Goal: Task Accomplishment & Management: Manage account settings

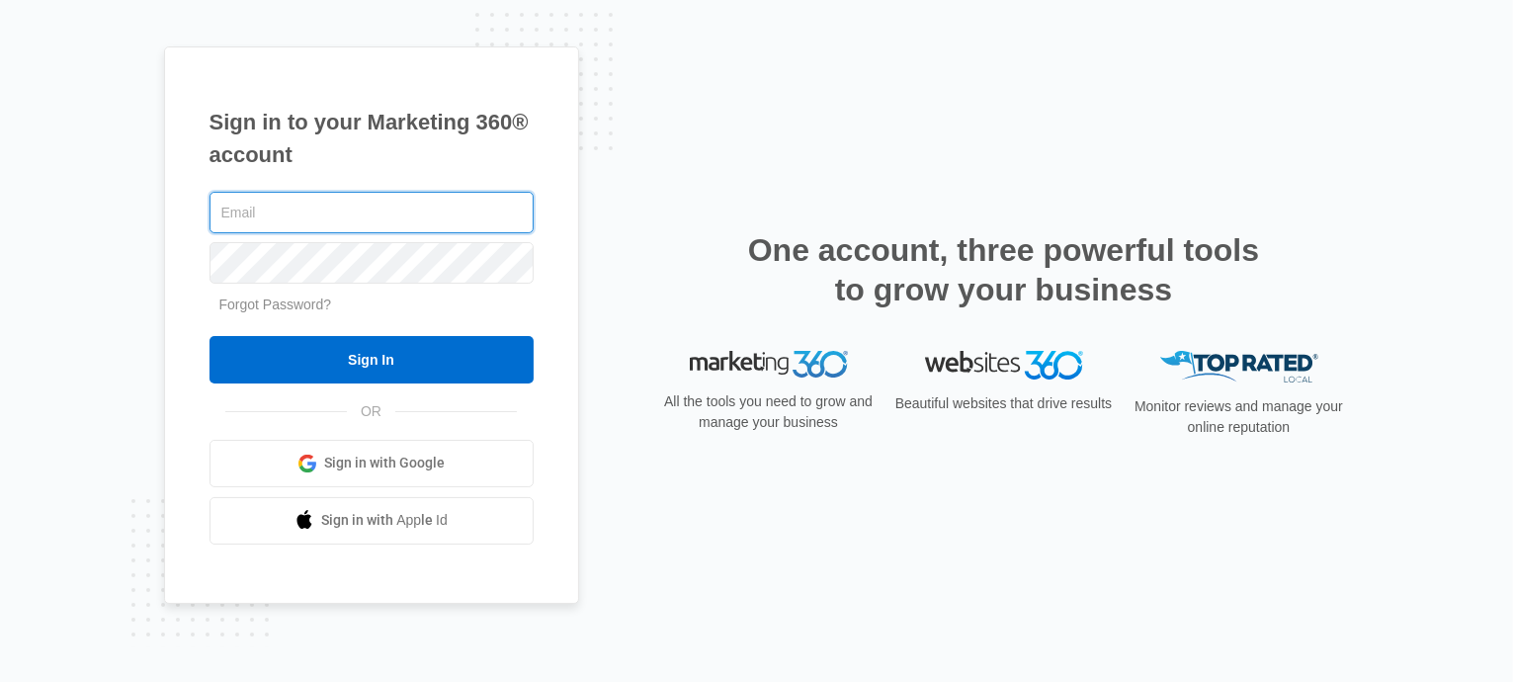
type input "[EMAIL_ADDRESS][DOMAIN_NAME]"
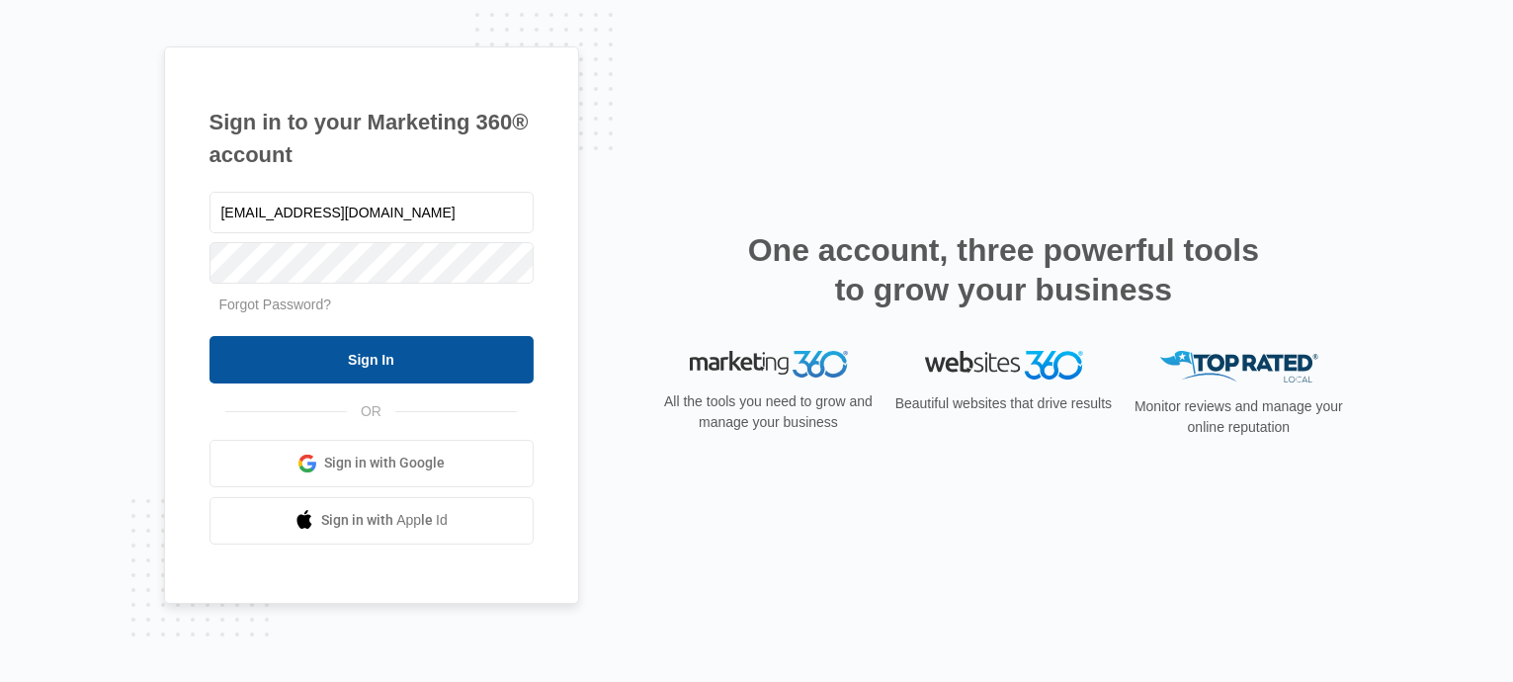
click at [359, 343] on input "Sign In" at bounding box center [371, 359] width 324 height 47
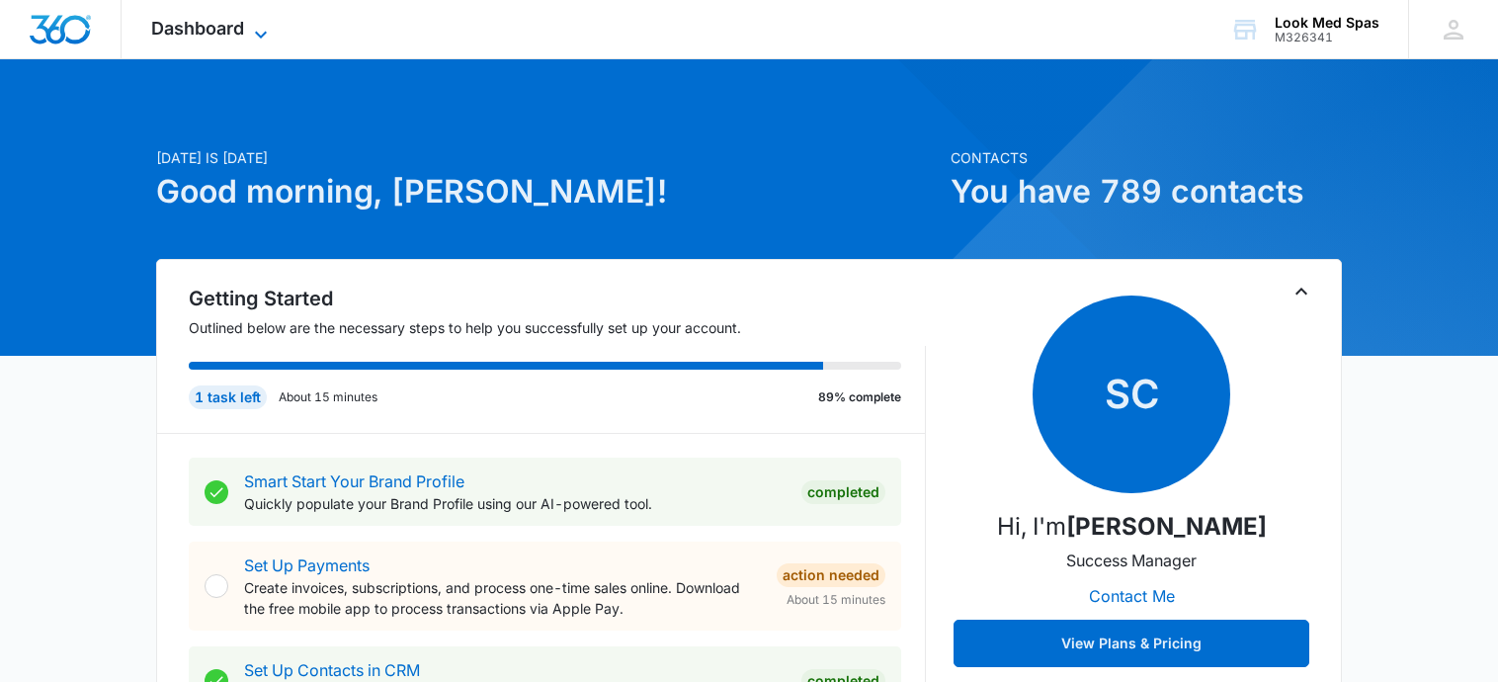
click at [177, 22] on span "Dashboard" at bounding box center [197, 28] width 93 height 21
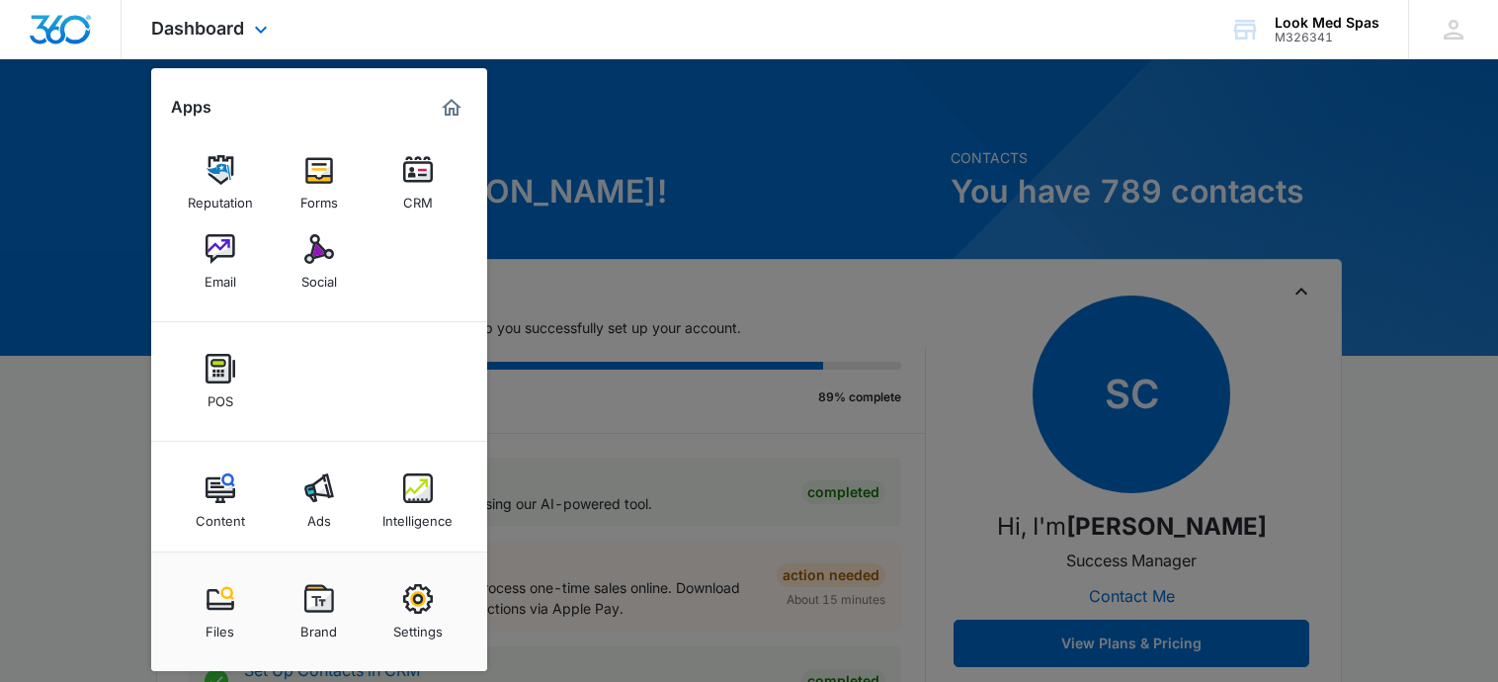
scroll to position [9, 0]
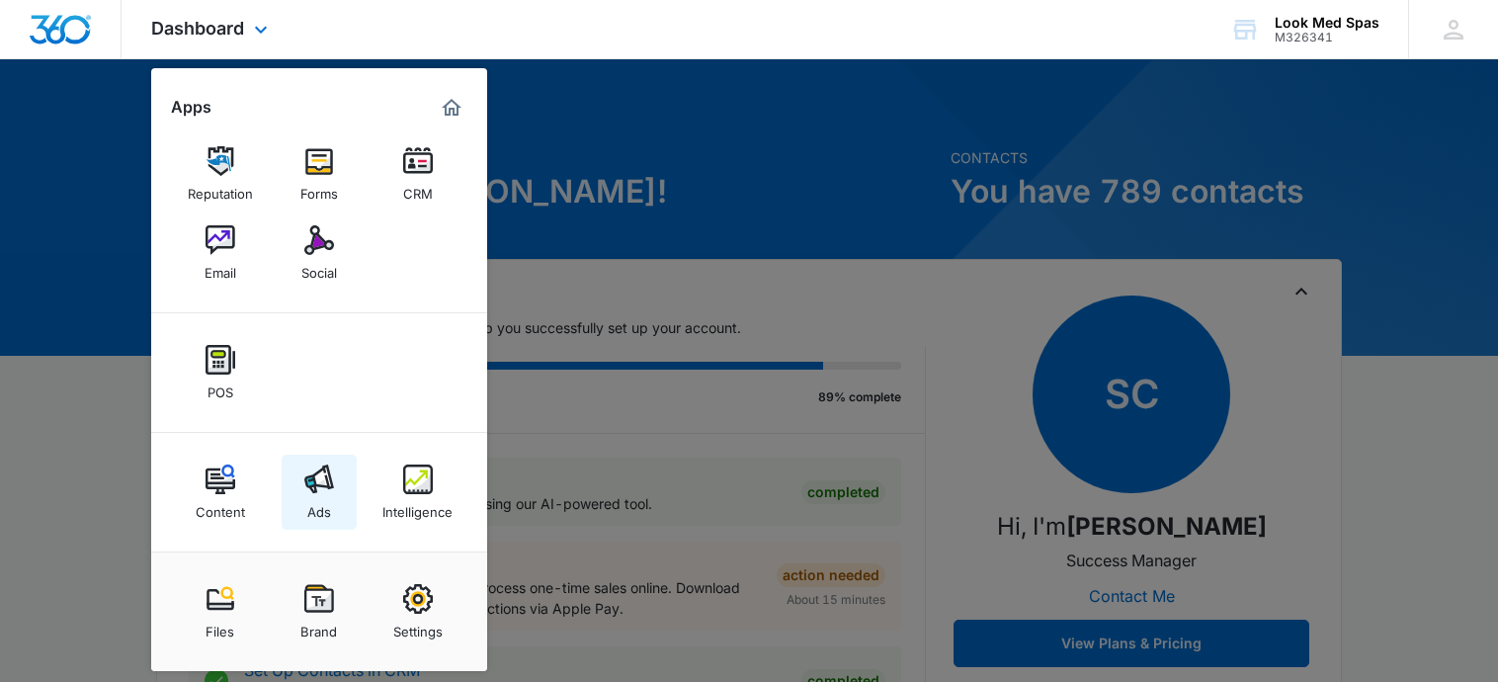
click at [325, 490] on img at bounding box center [319, 479] width 30 height 30
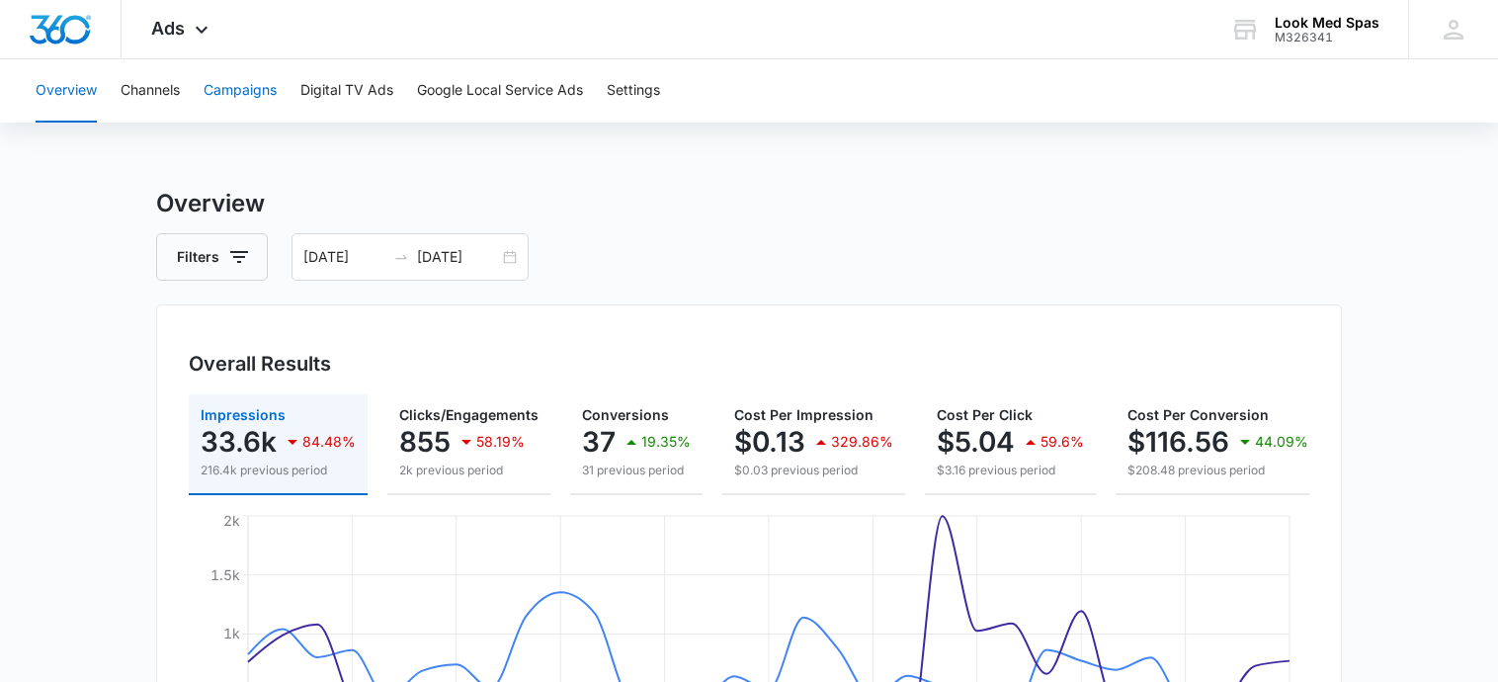
click at [239, 90] on button "Campaigns" at bounding box center [240, 90] width 73 height 63
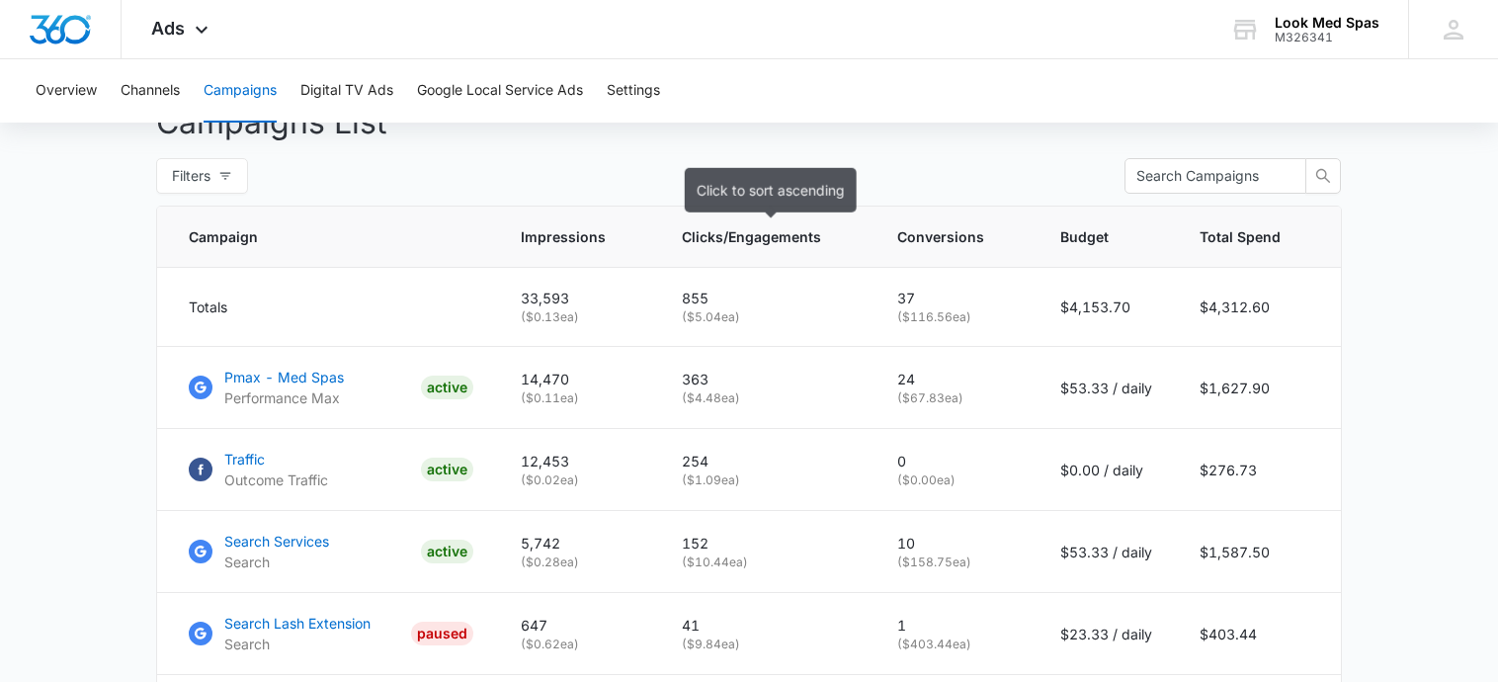
scroll to position [790, 0]
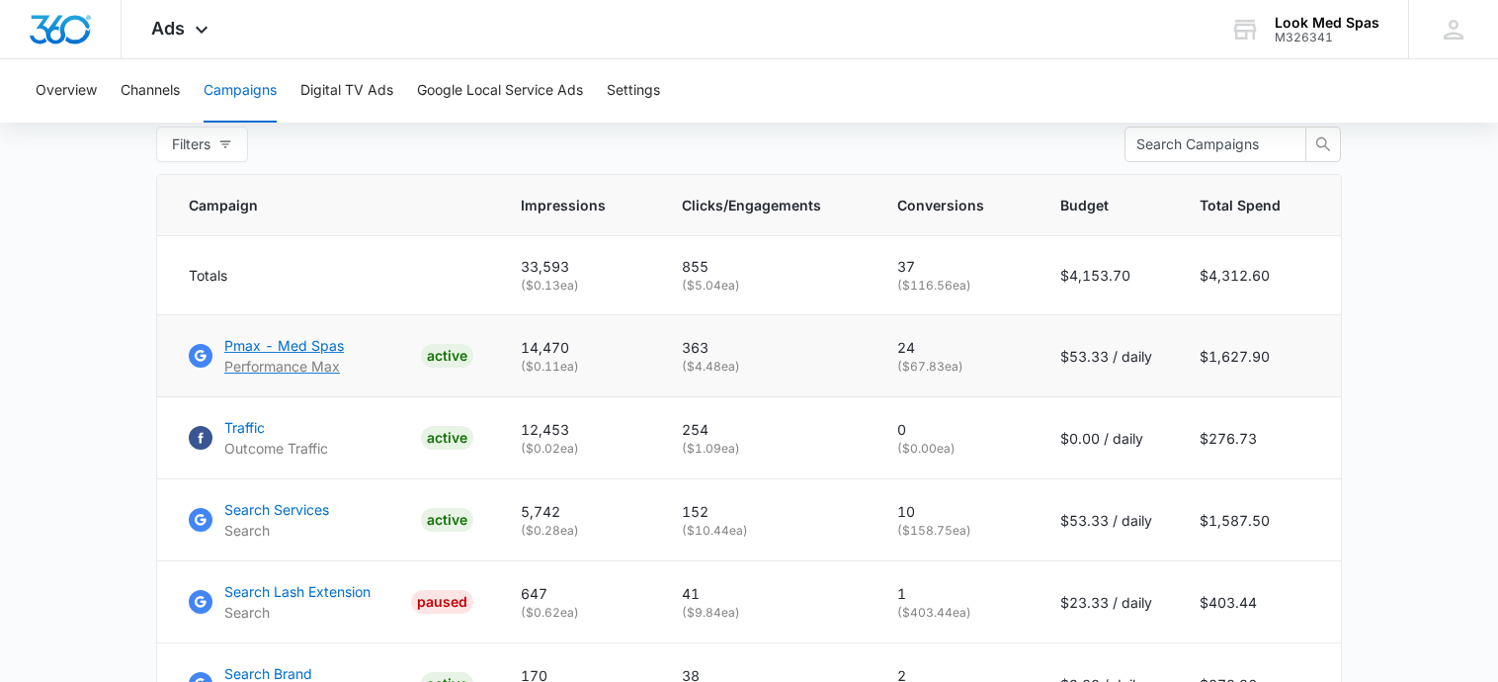
click at [296, 356] on p "Pmax - Med Spas" at bounding box center [284, 345] width 120 height 21
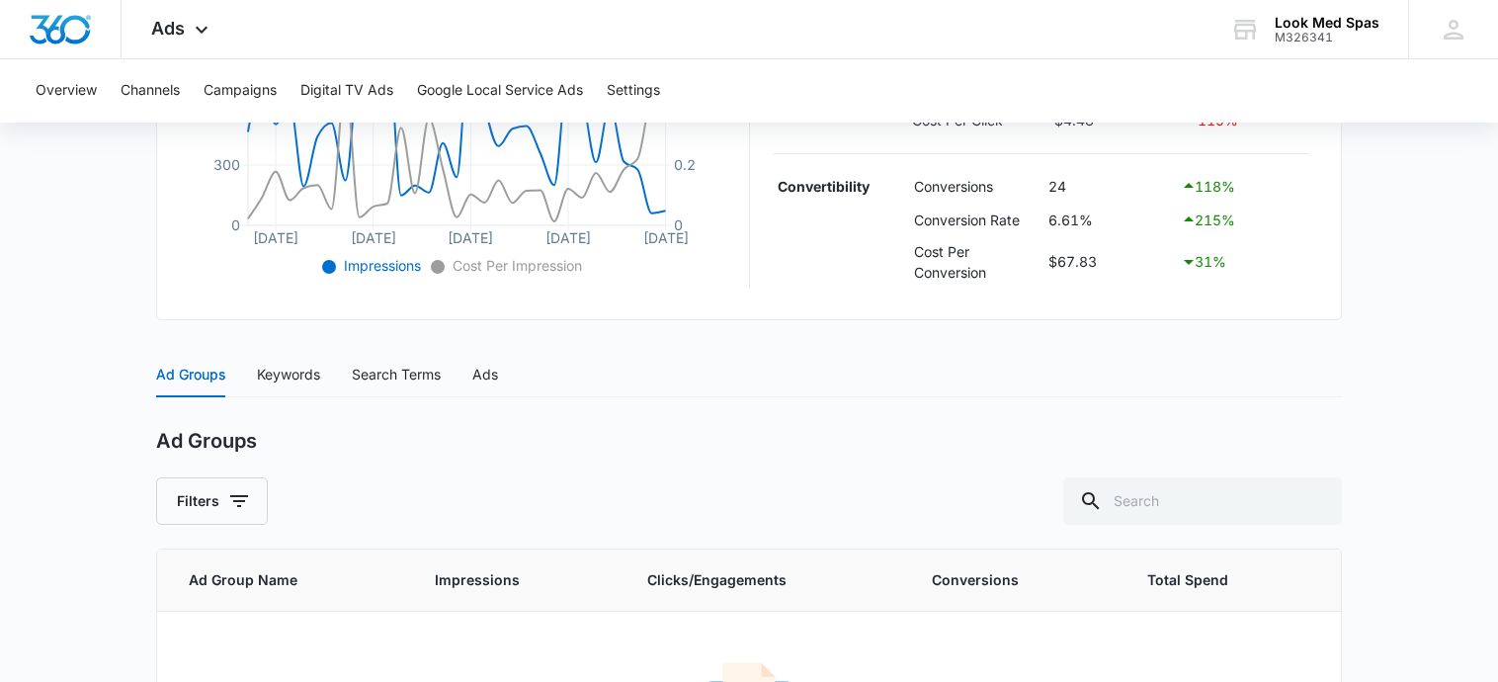
scroll to position [755, 0]
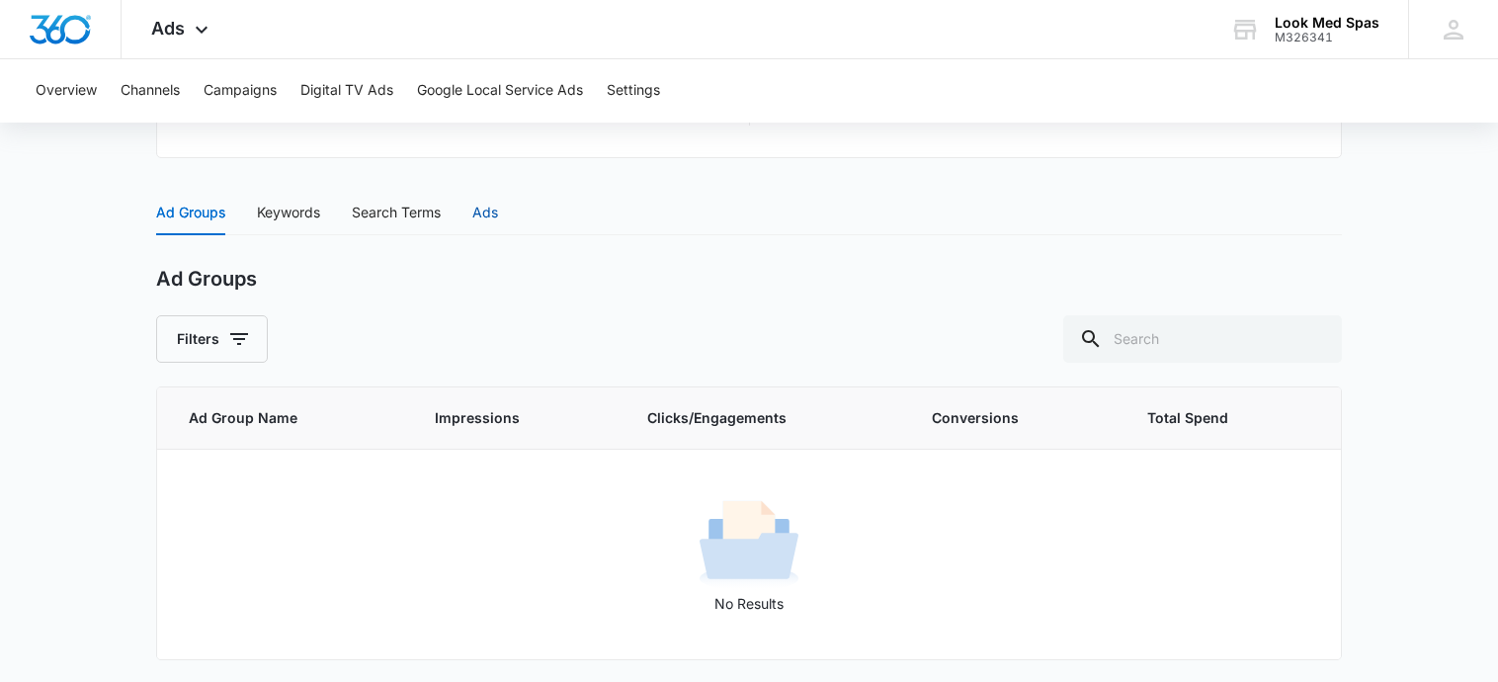
click at [491, 213] on div "Ads" at bounding box center [485, 213] width 26 height 22
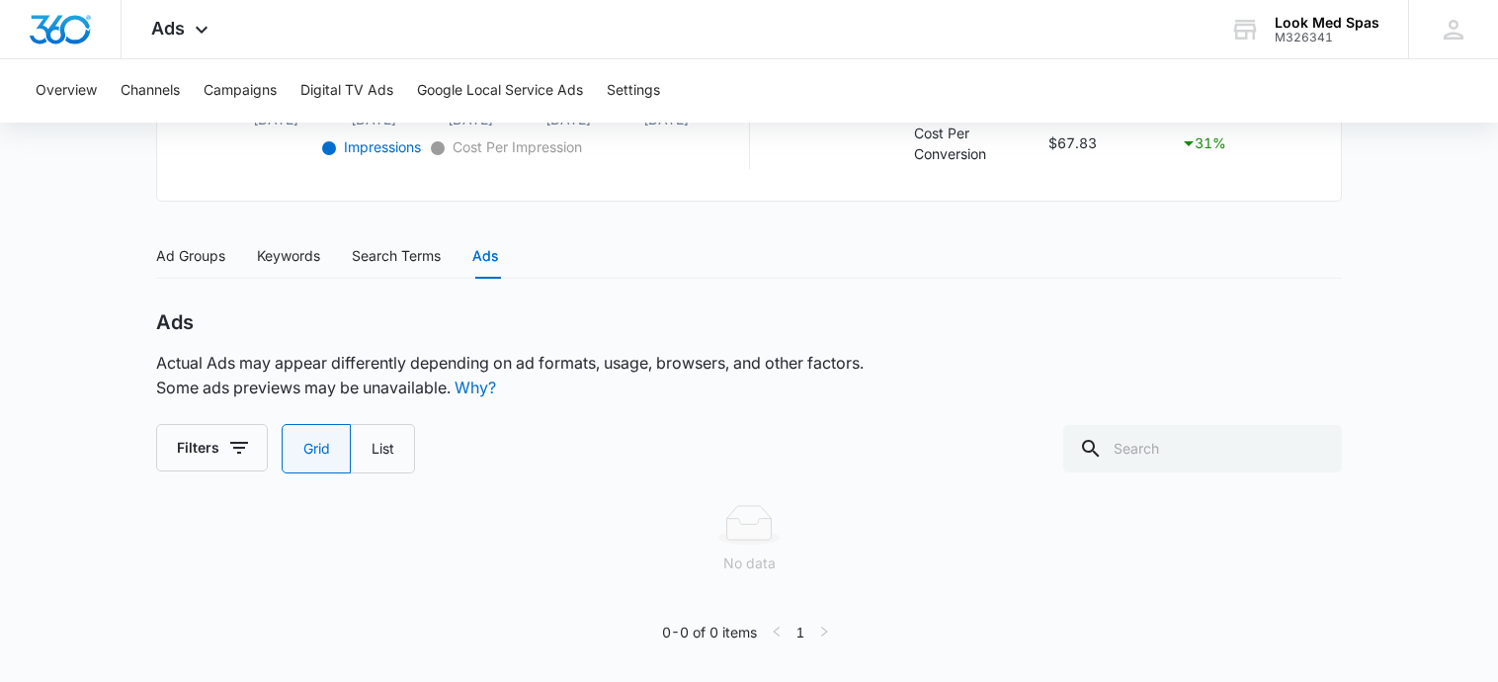
scroll to position [709, 0]
click at [194, 260] on div "Ad Groups" at bounding box center [190, 258] width 69 height 22
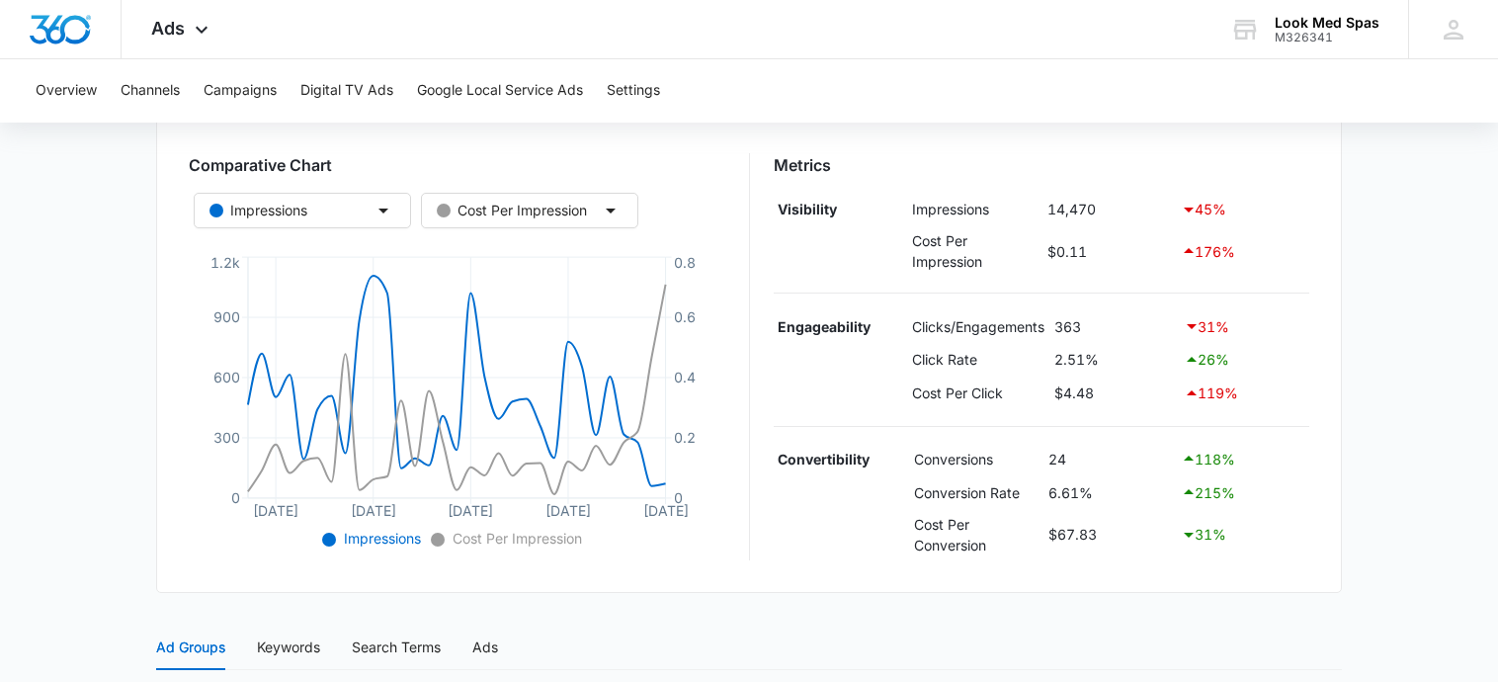
scroll to position [0, 0]
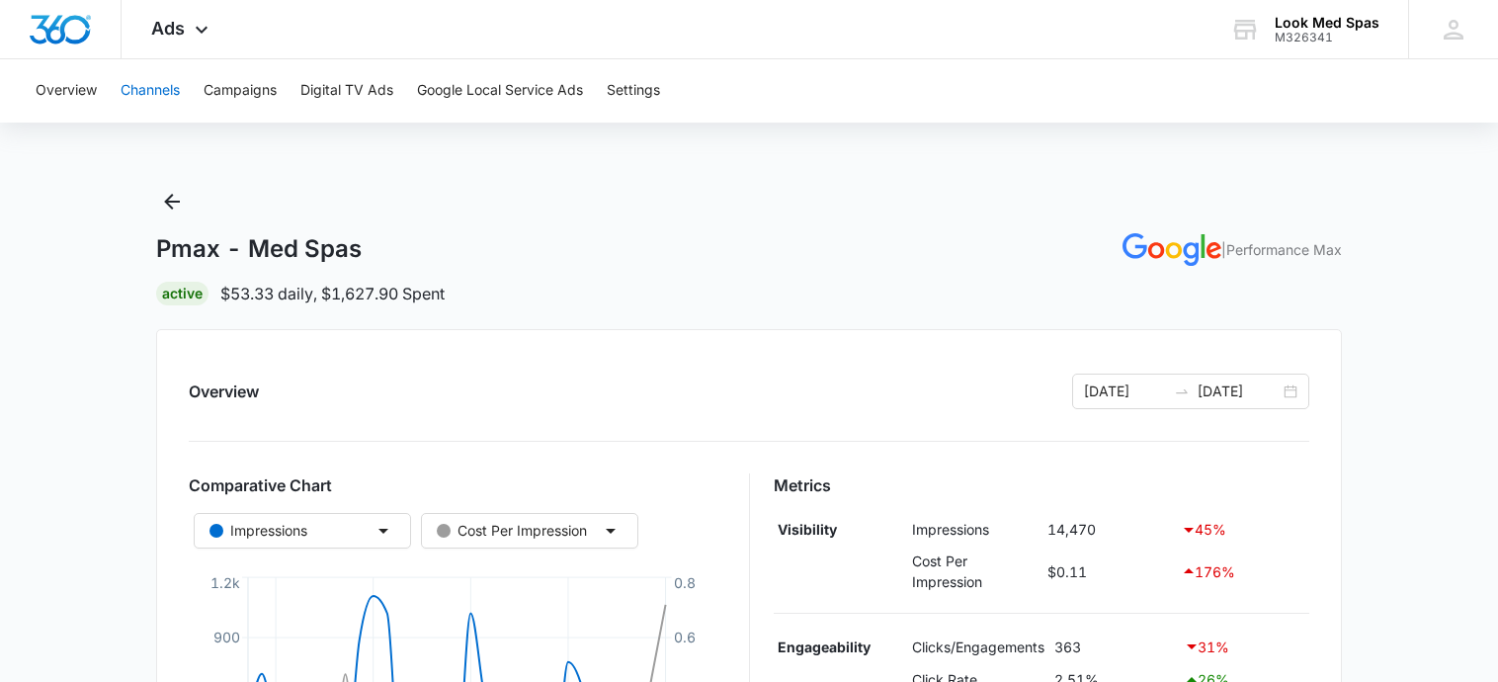
click at [142, 93] on button "Channels" at bounding box center [150, 90] width 59 height 63
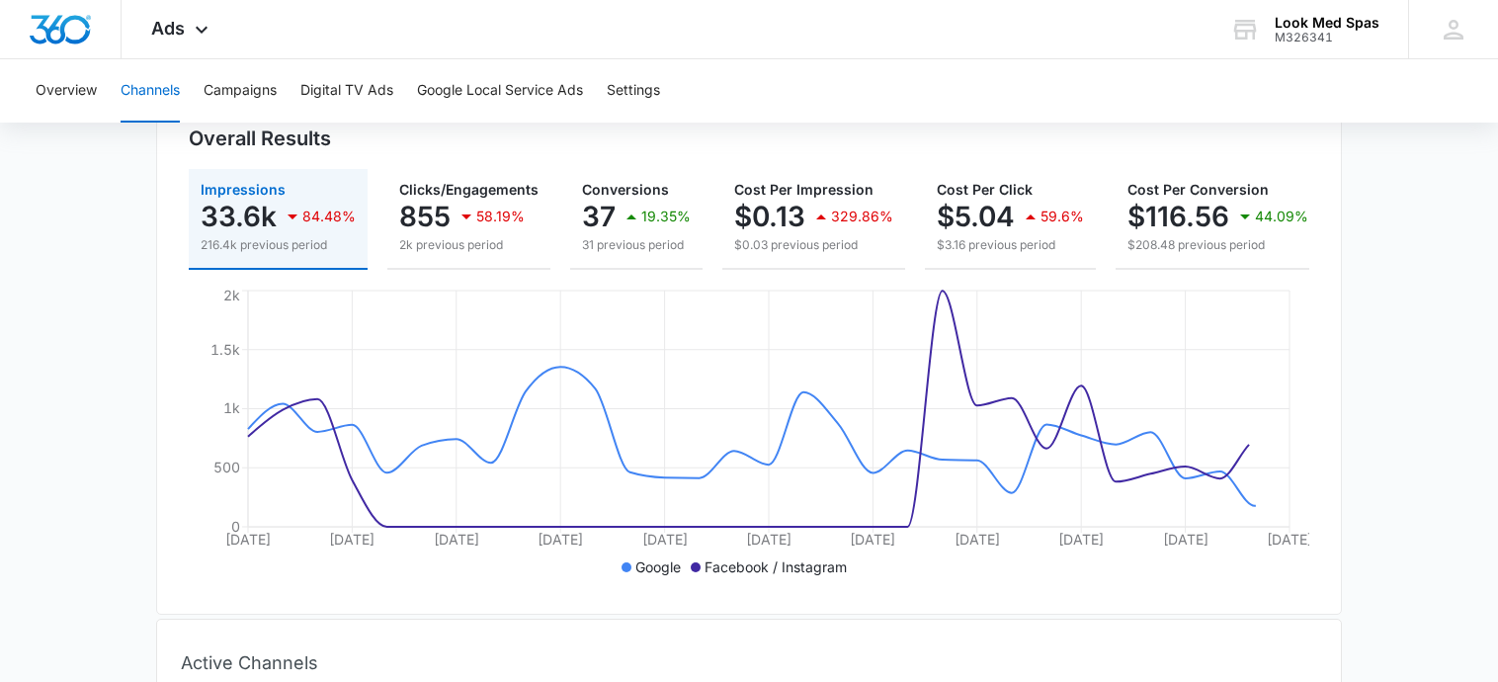
scroll to position [47, 0]
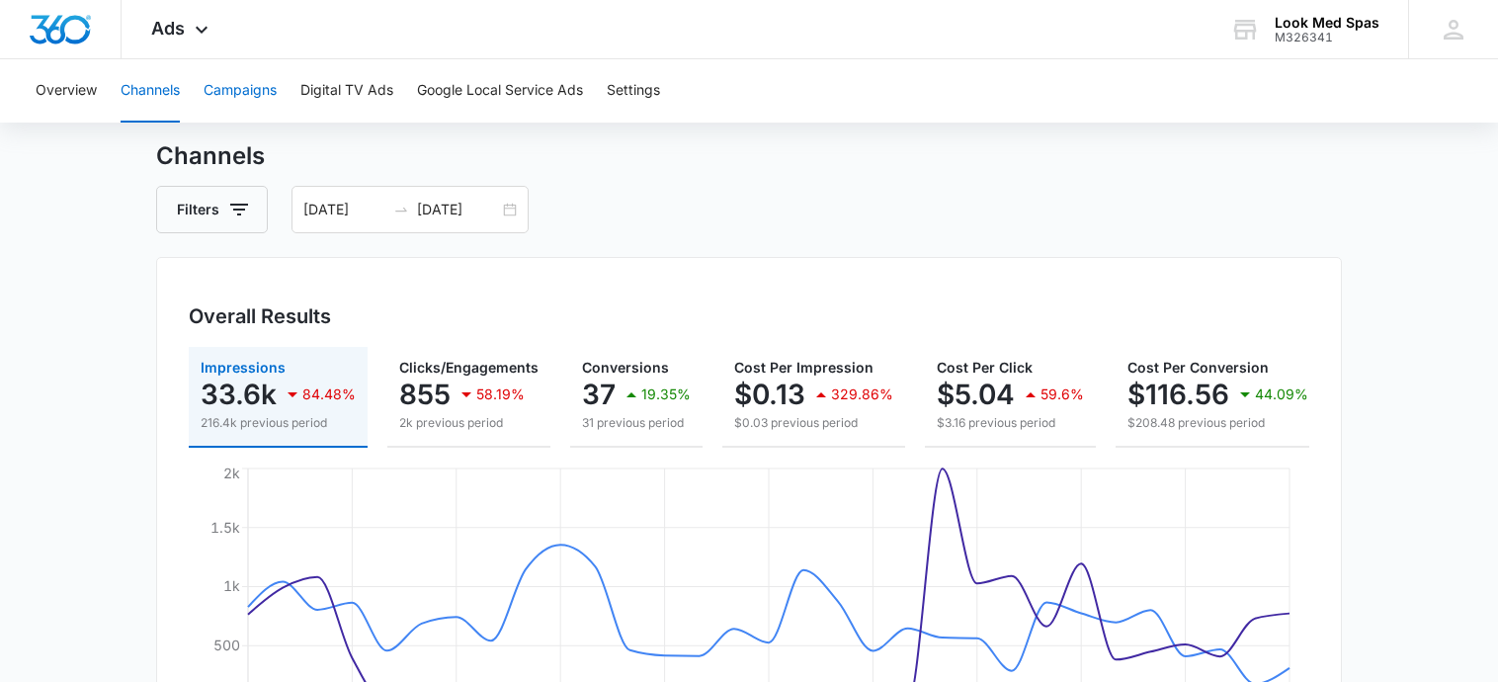
click at [233, 87] on button "Campaigns" at bounding box center [240, 90] width 73 height 63
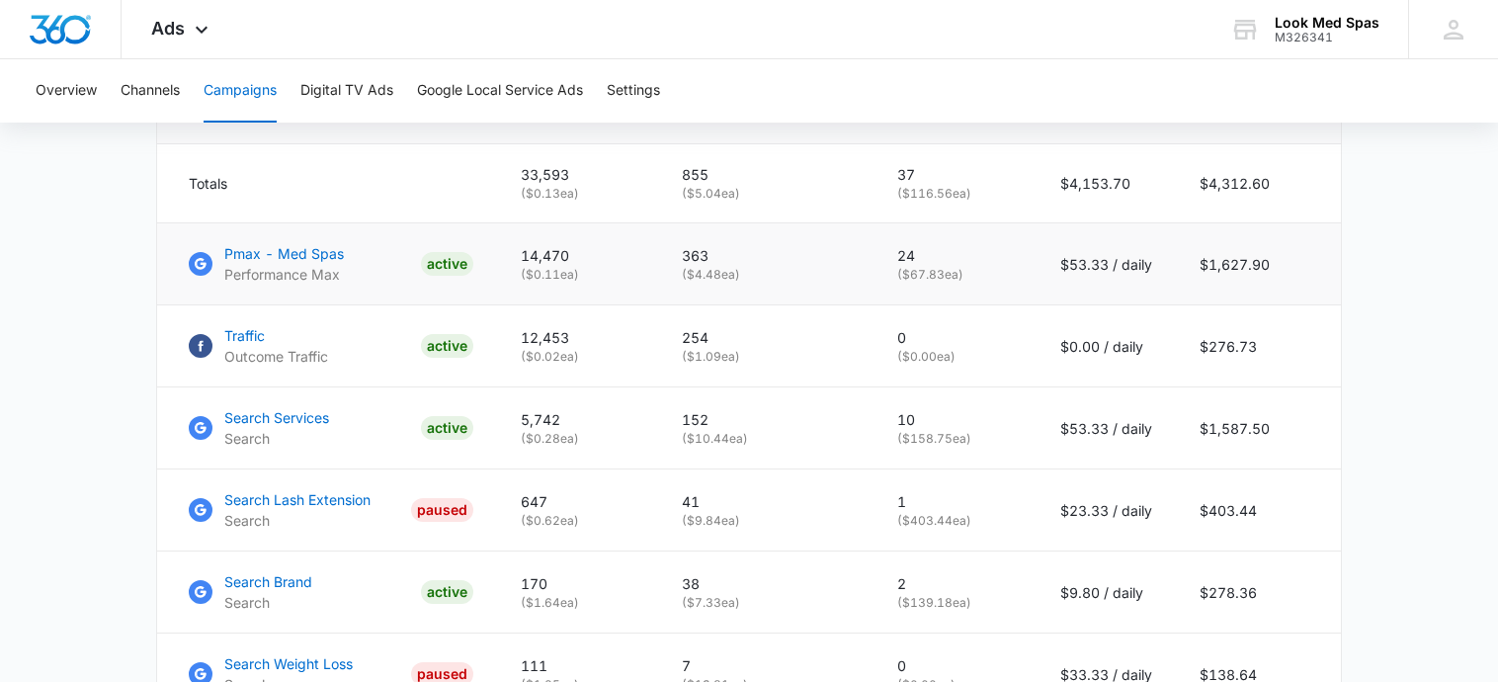
scroll to position [869, 0]
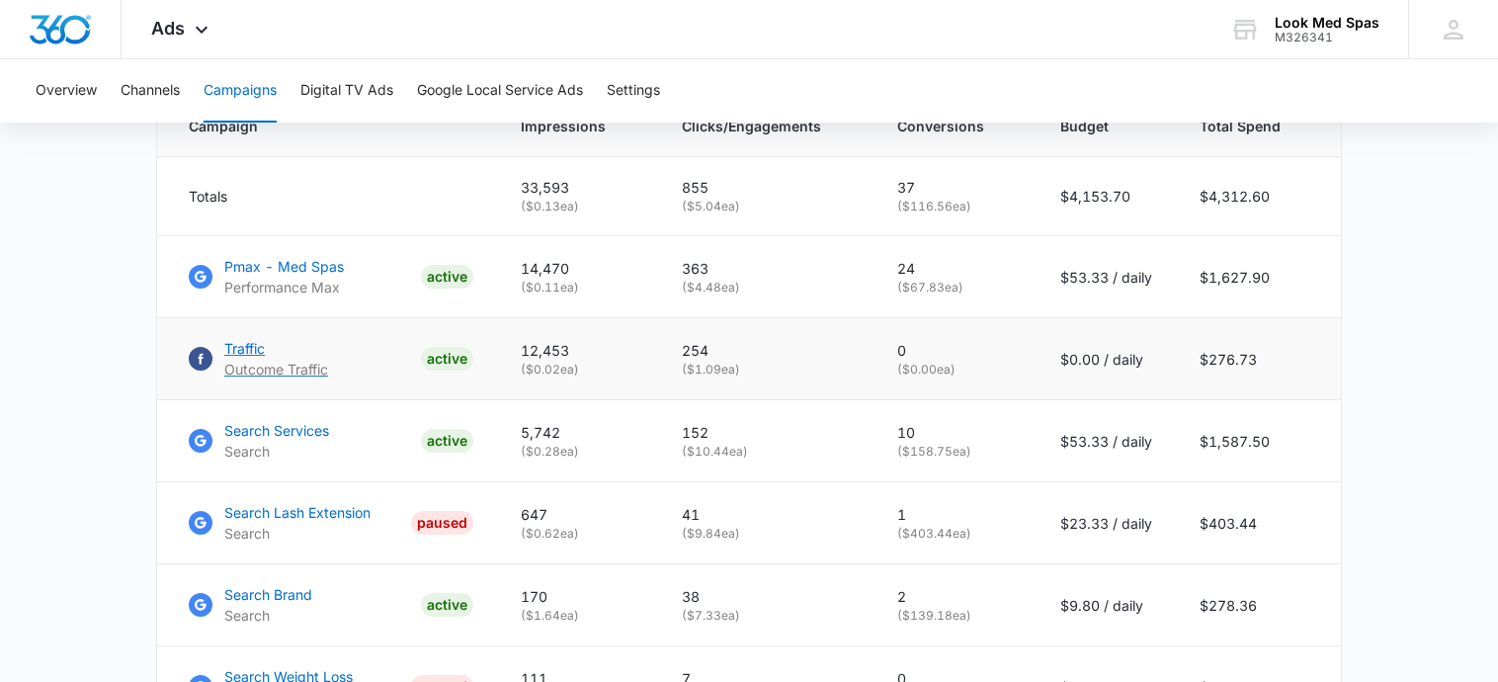
click at [240, 355] on p "Traffic" at bounding box center [276, 348] width 104 height 21
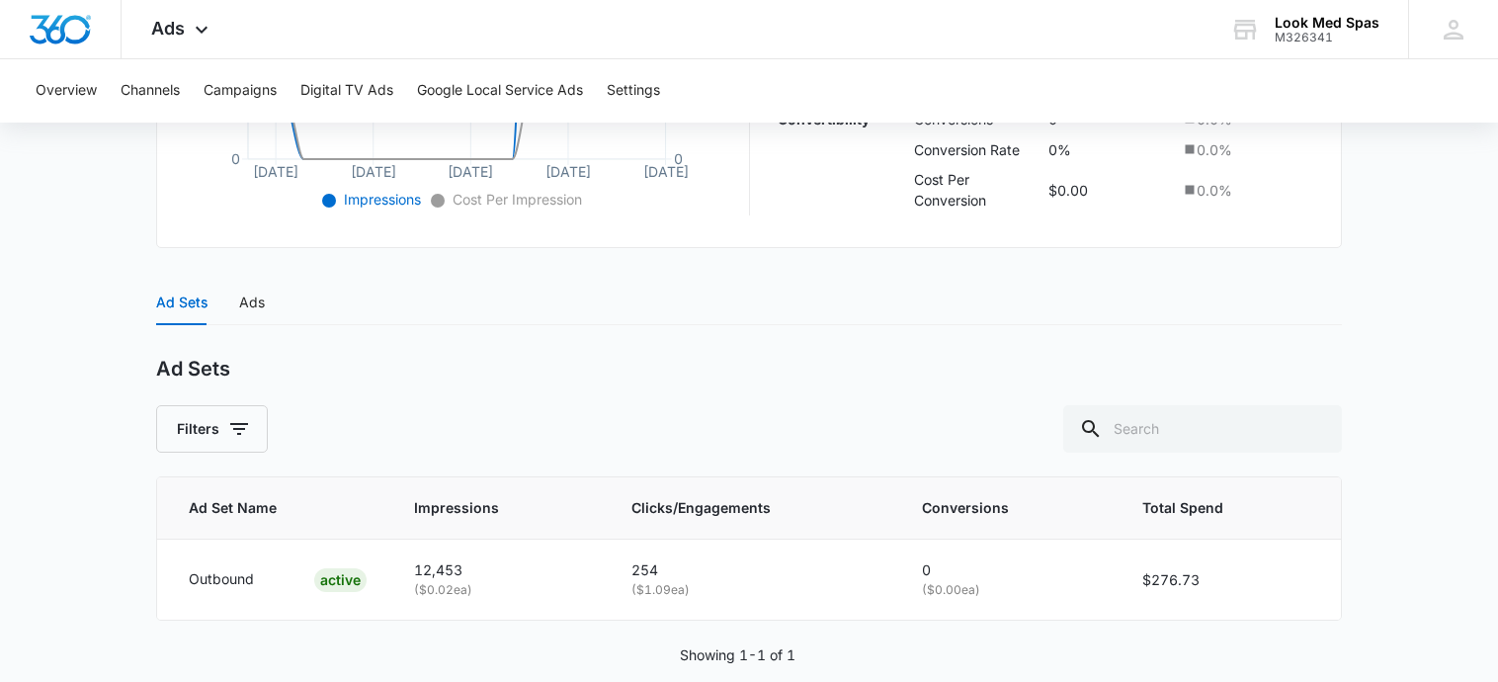
scroll to position [686, 0]
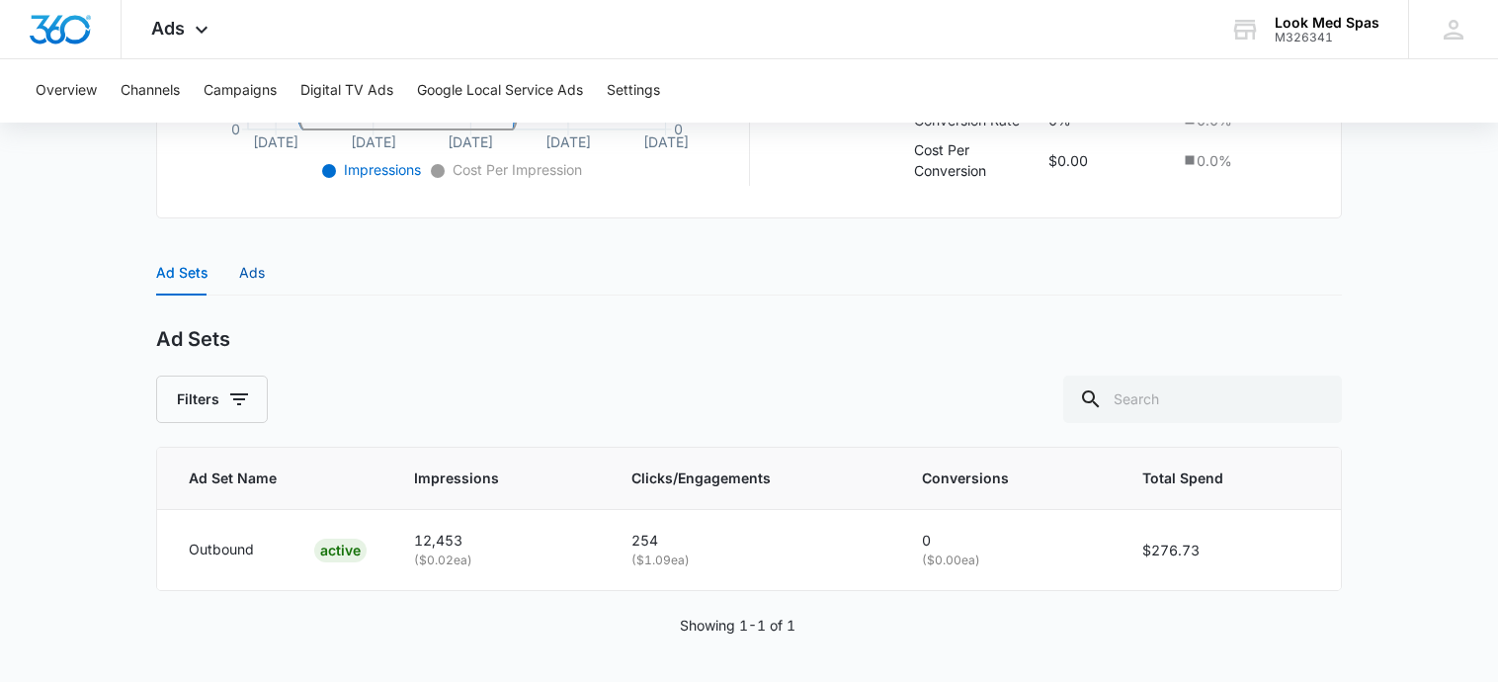
click at [254, 268] on div "Ads" at bounding box center [252, 273] width 26 height 22
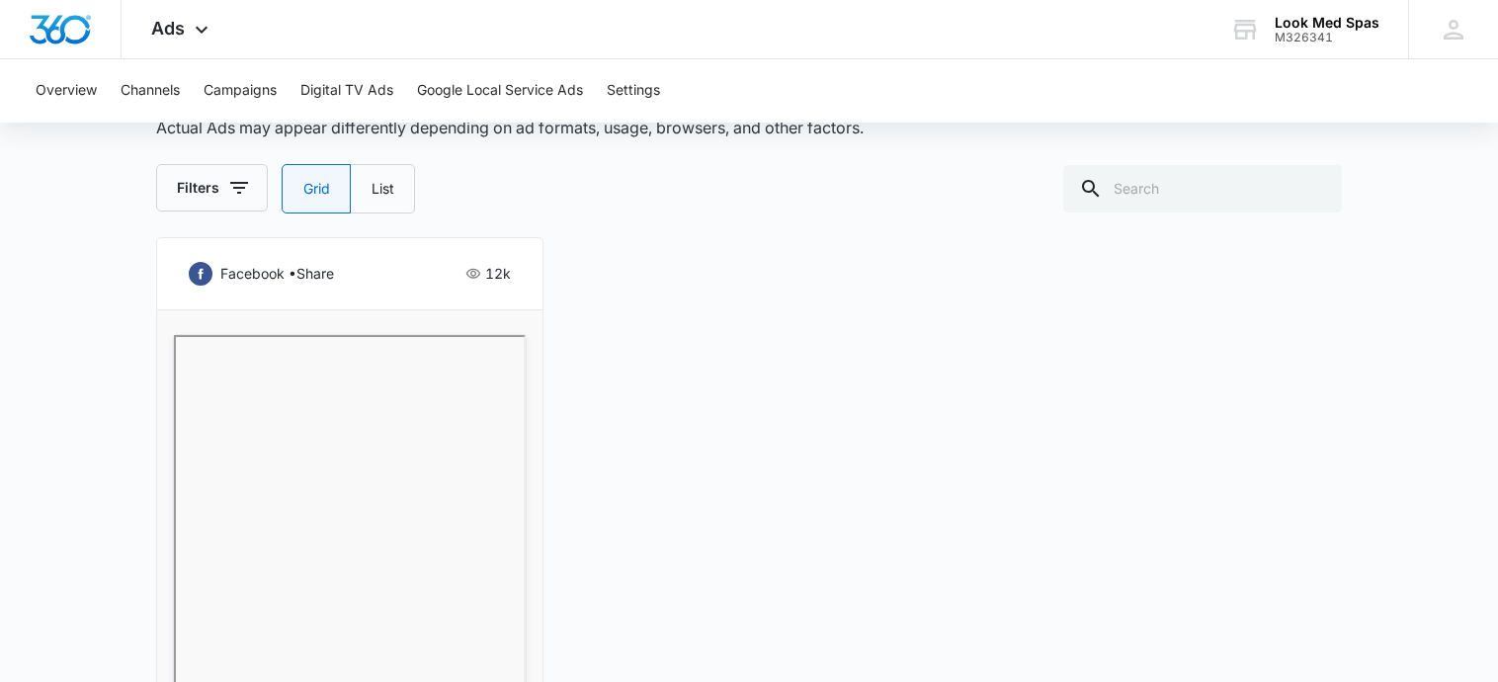
scroll to position [920, 0]
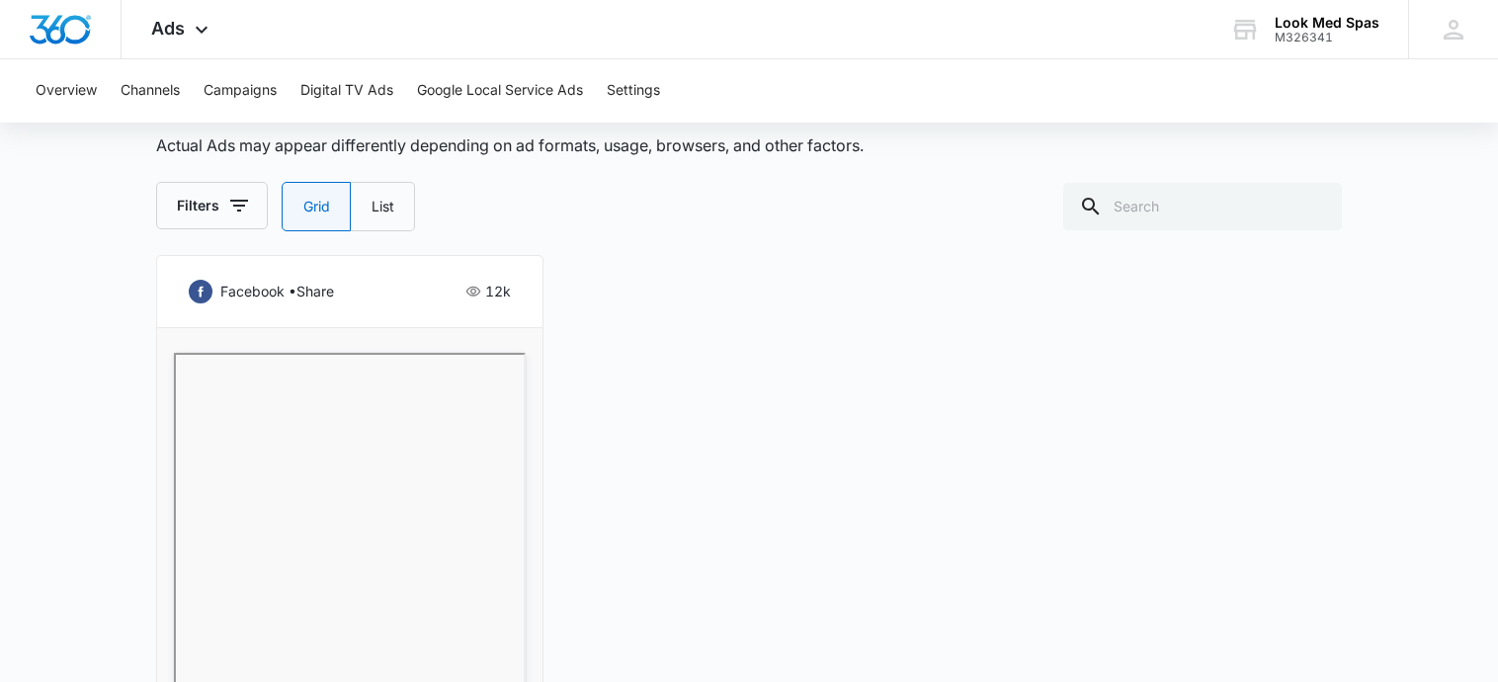
drag, startPoint x: 518, startPoint y: 418, endPoint x: 945, endPoint y: 424, distance: 426.8
click at [956, 424] on div "facebook • share 12k Facial and Lash Package Ad 1 Outbound Active" at bounding box center [749, 579] width 1186 height 649
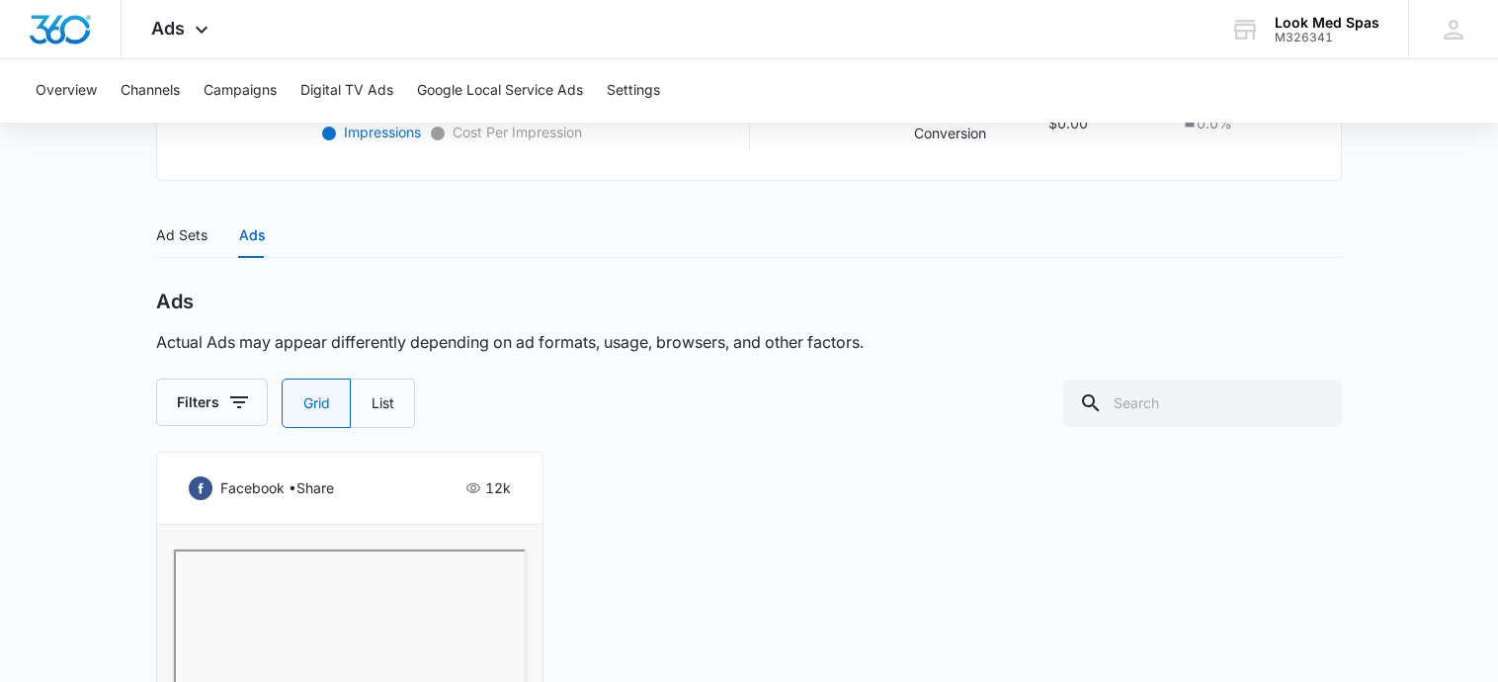
scroll to position [722, 0]
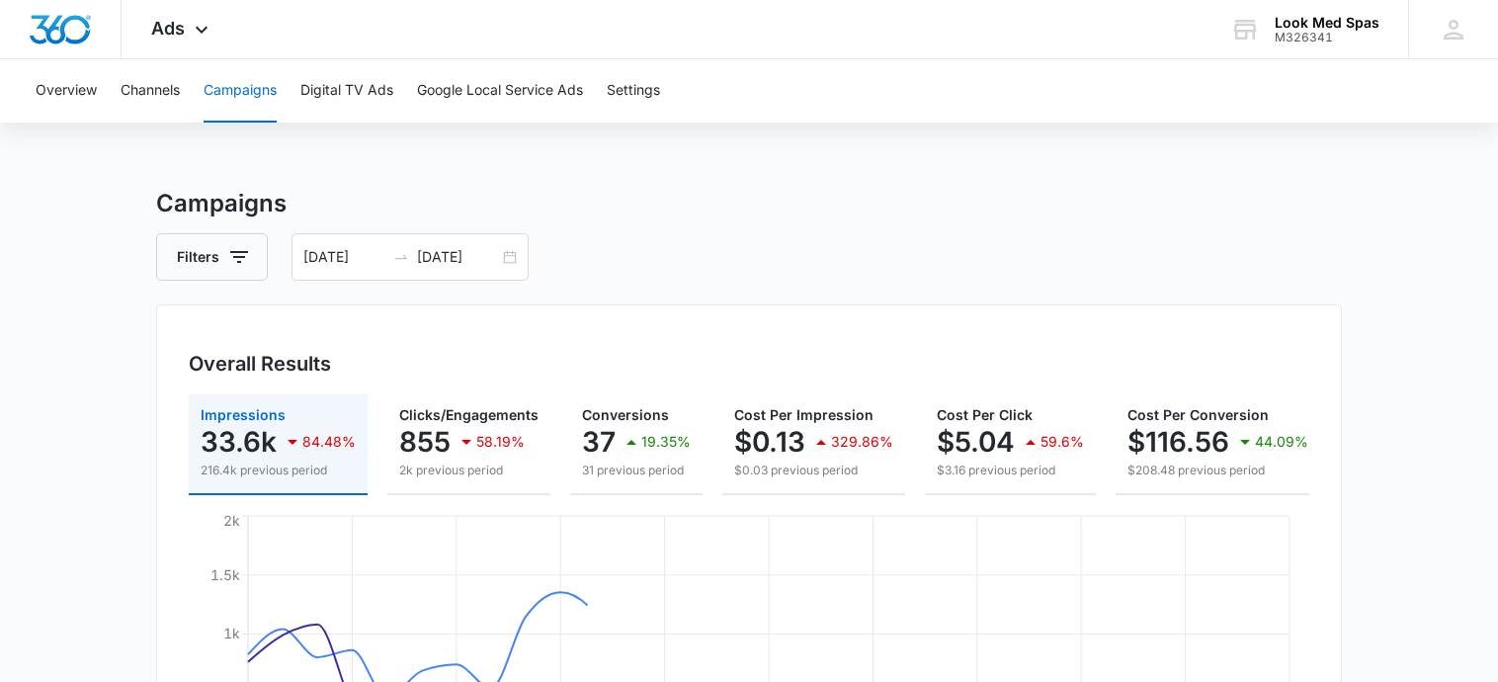
click at [1483, 667] on div at bounding box center [1483, 667] width 0 height 0
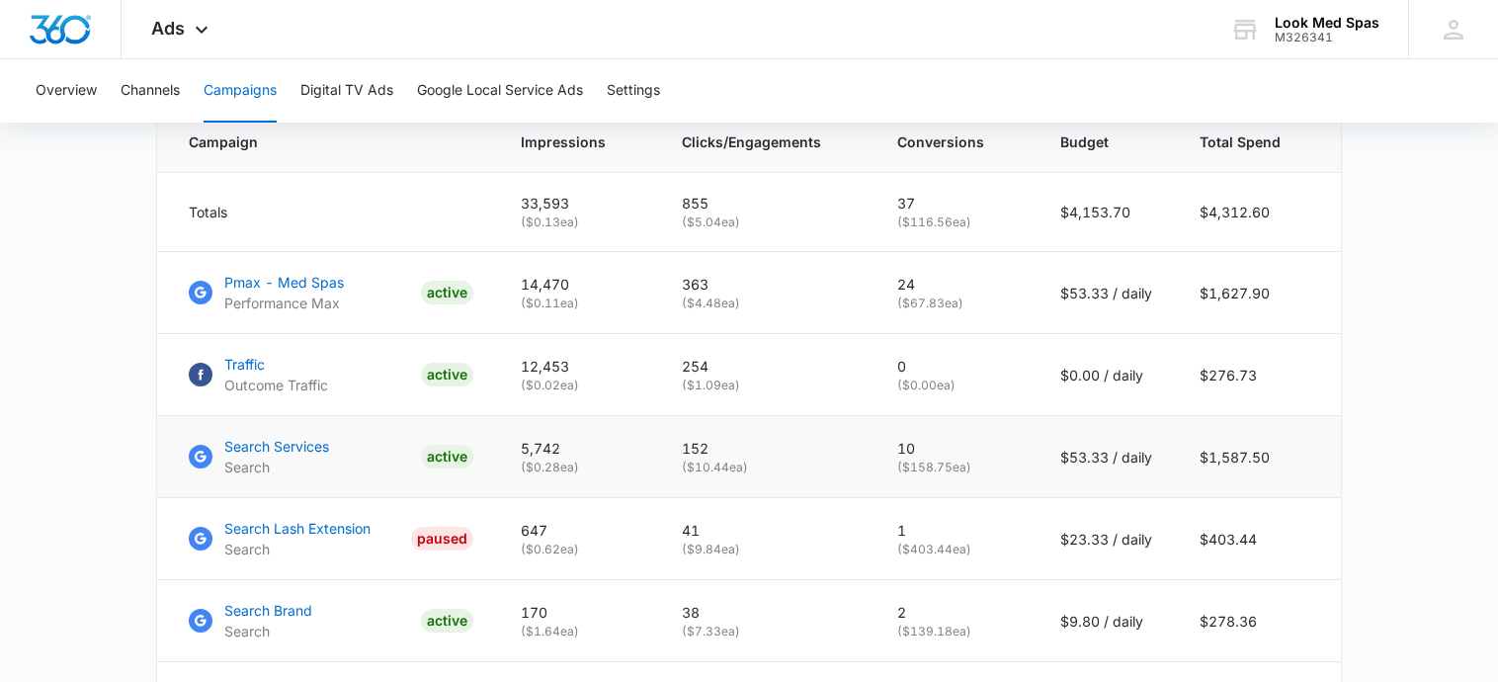
scroll to position [889, 0]
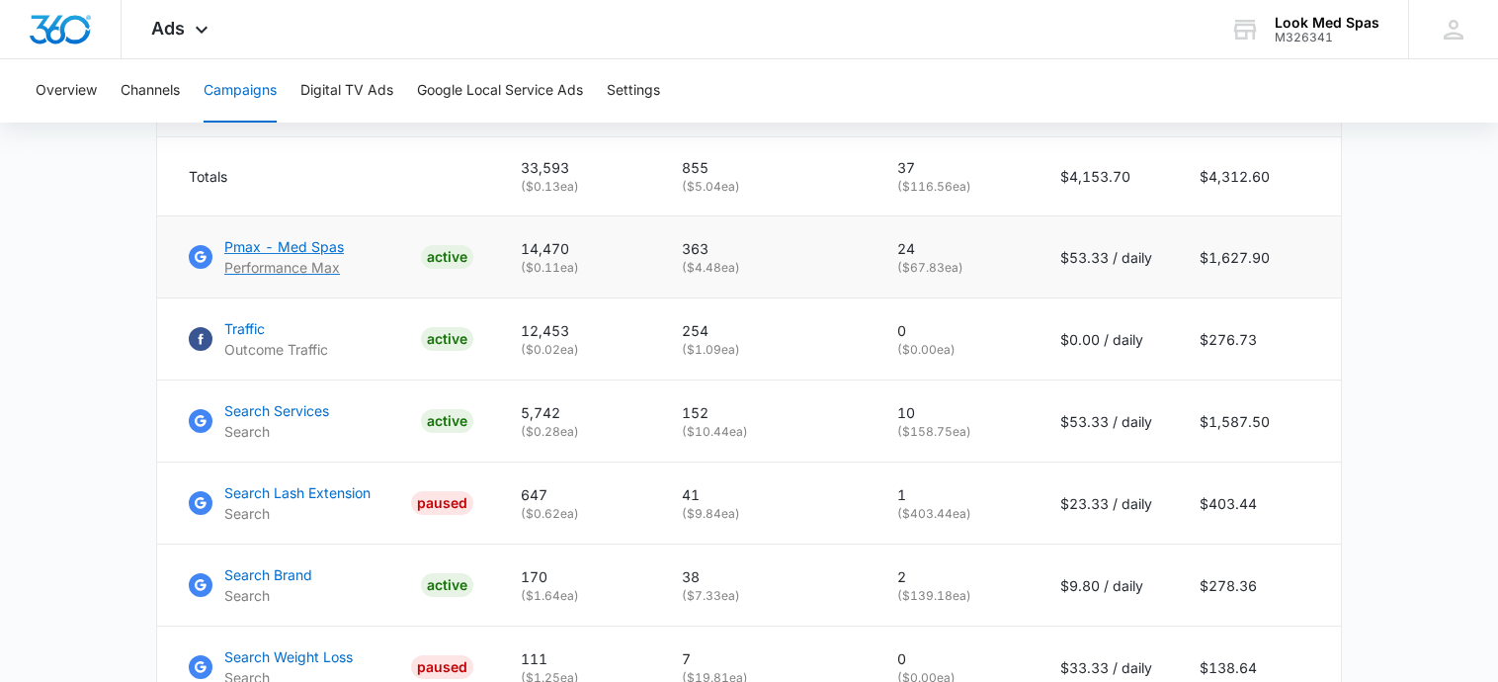
click at [248, 255] on p "Pmax - Med Spas" at bounding box center [284, 246] width 120 height 21
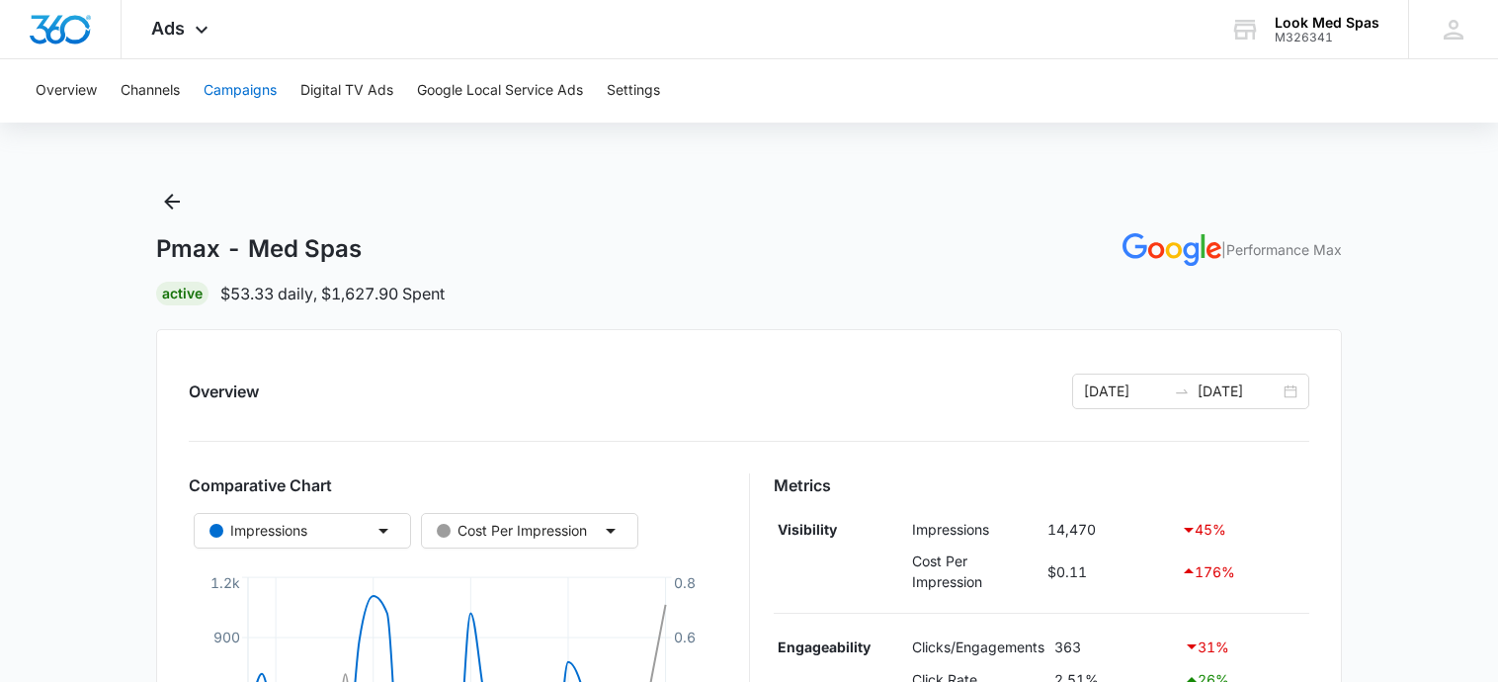
click at [235, 80] on button "Campaigns" at bounding box center [240, 90] width 73 height 63
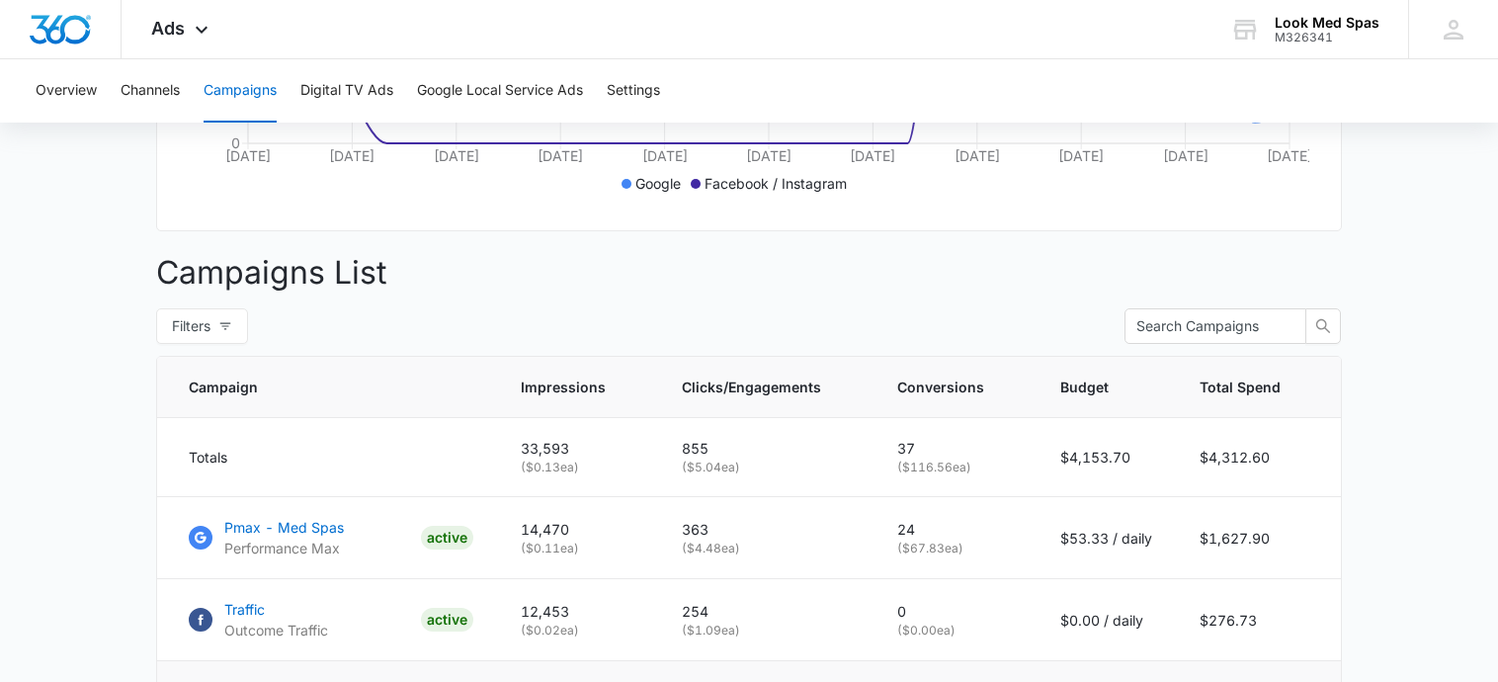
scroll to position [692, 0]
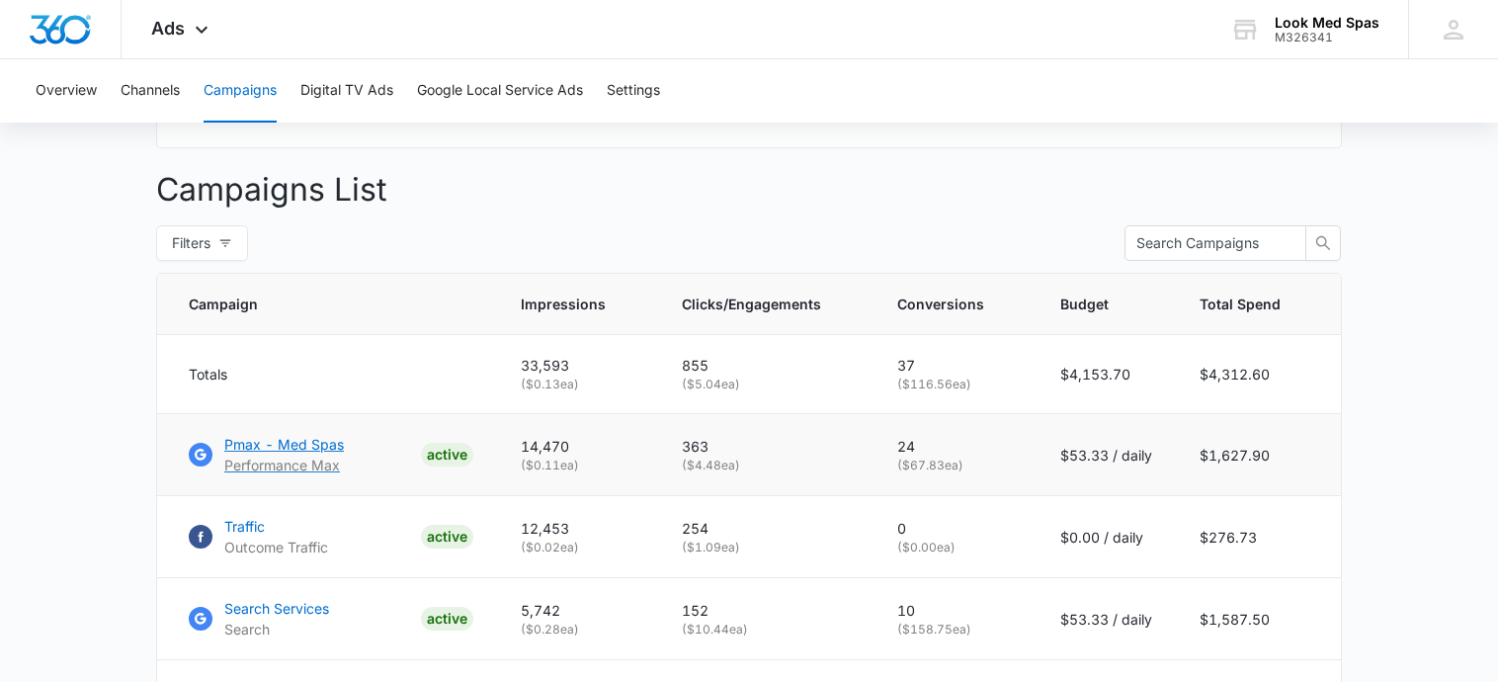
click at [286, 454] on p "Pmax - Med Spas" at bounding box center [284, 444] width 120 height 21
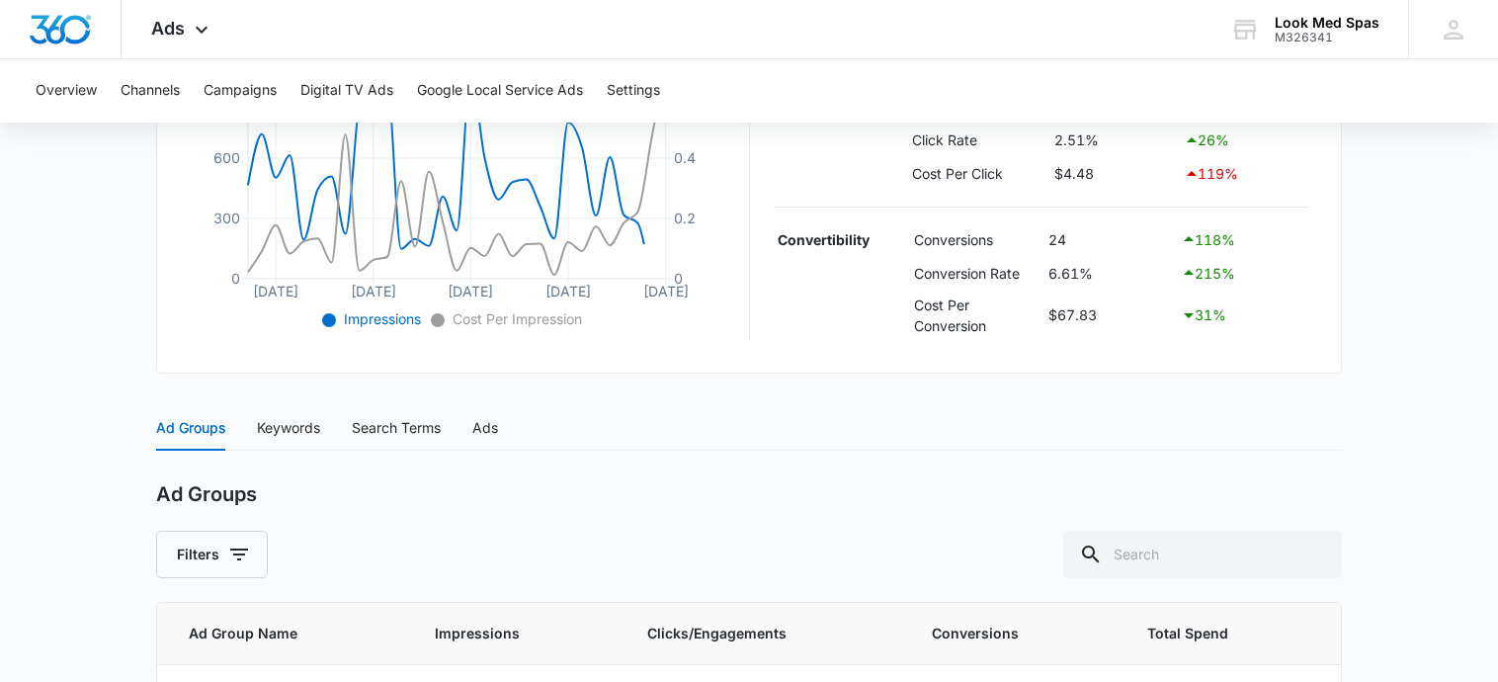
scroll to position [755, 0]
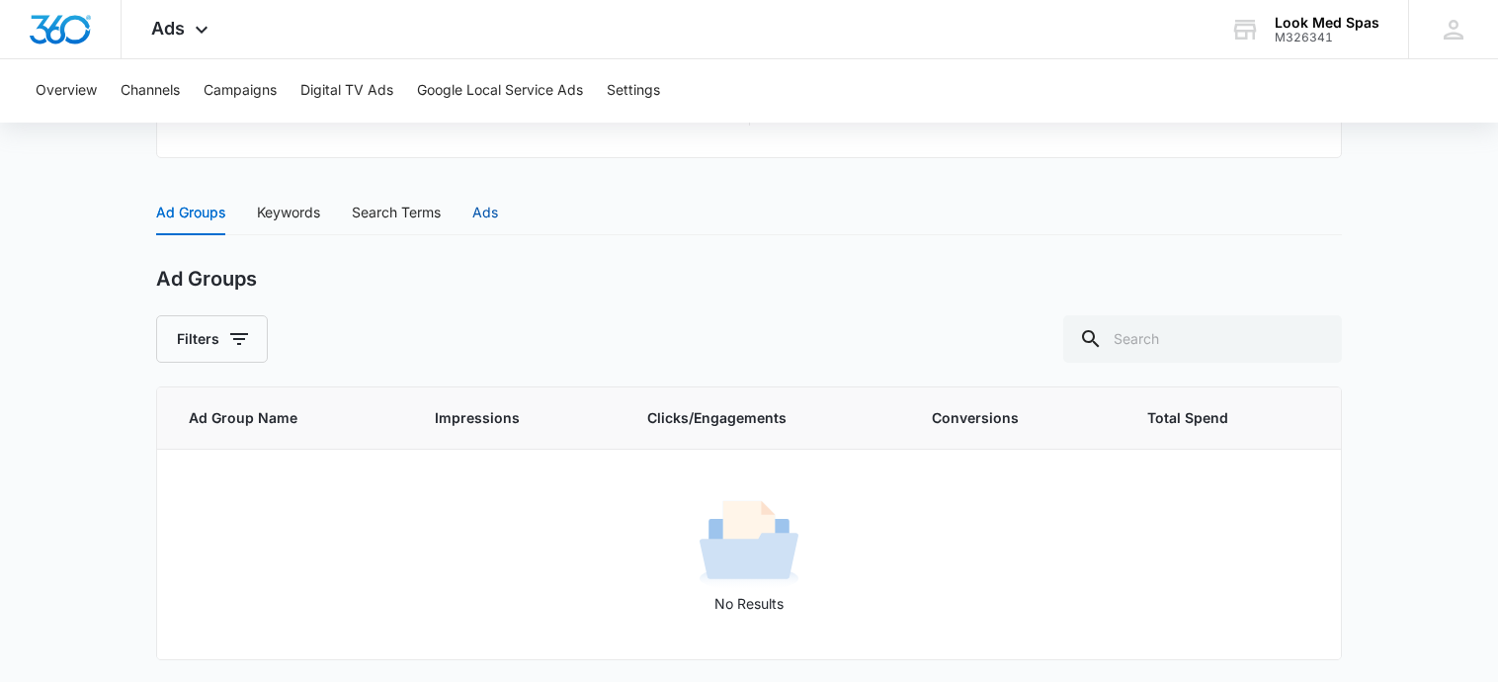
click at [494, 205] on div "Ads" at bounding box center [485, 213] width 26 height 22
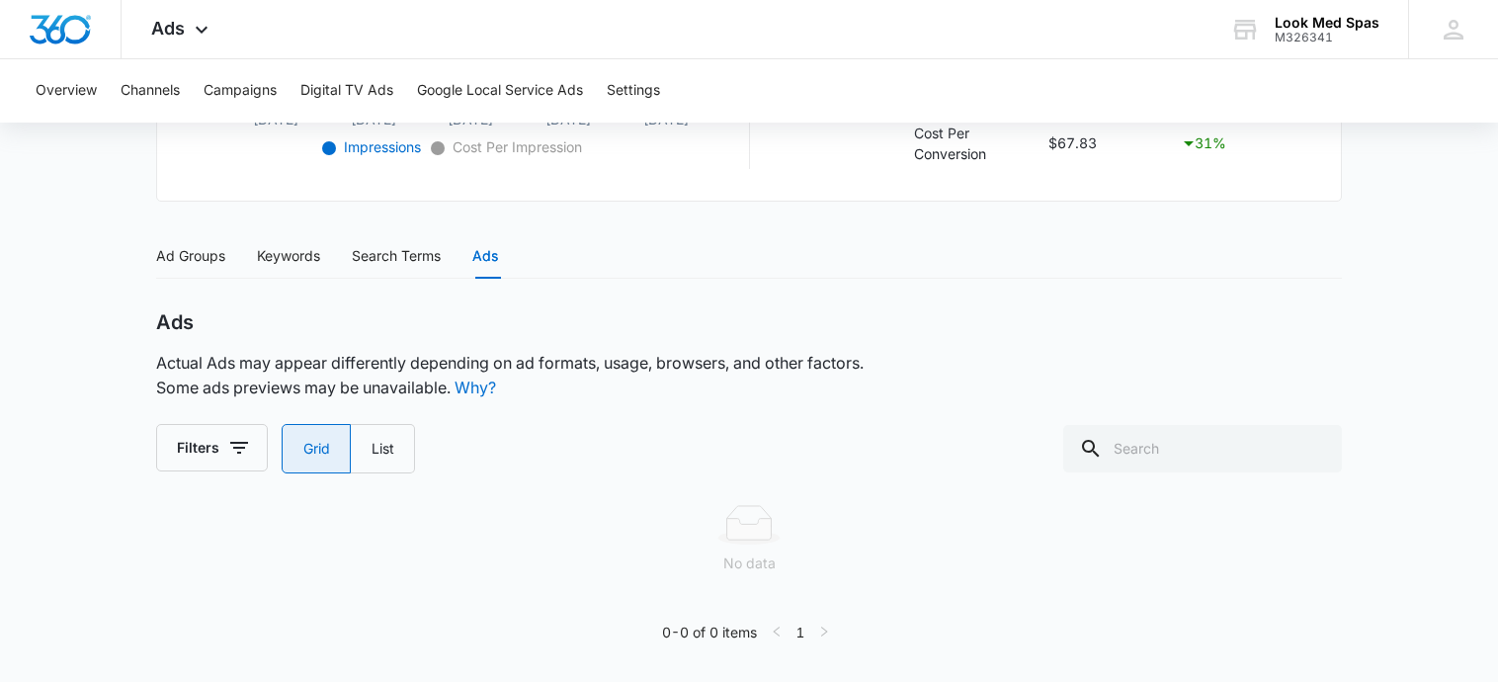
scroll to position [709, 0]
click at [383, 443] on label "List" at bounding box center [383, 450] width 64 height 49
click at [371, 451] on input "List" at bounding box center [370, 451] width 1 height 1
radio input "false"
radio input "true"
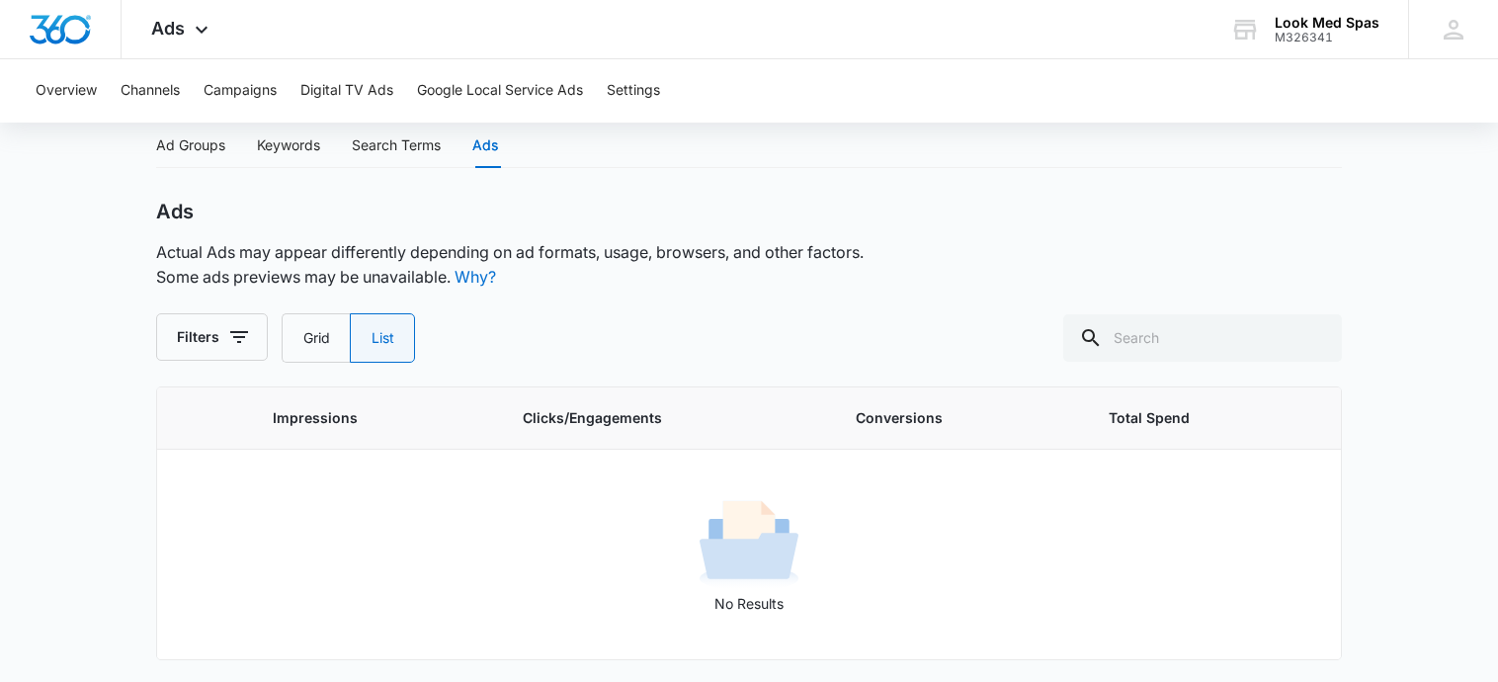
click at [291, 328] on label "Grid" at bounding box center [316, 337] width 68 height 49
click at [302, 338] on input "Grid" at bounding box center [302, 338] width 1 height 1
radio input "true"
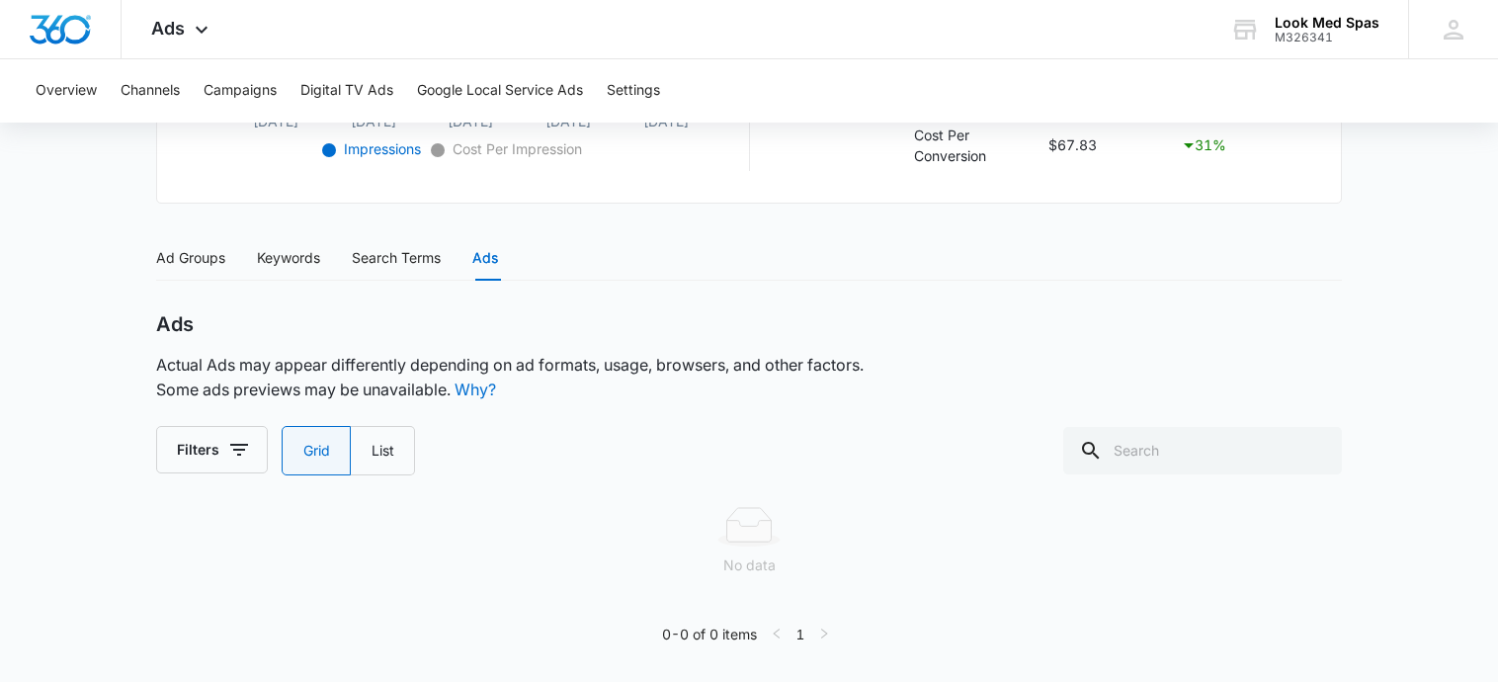
scroll to position [117, 0]
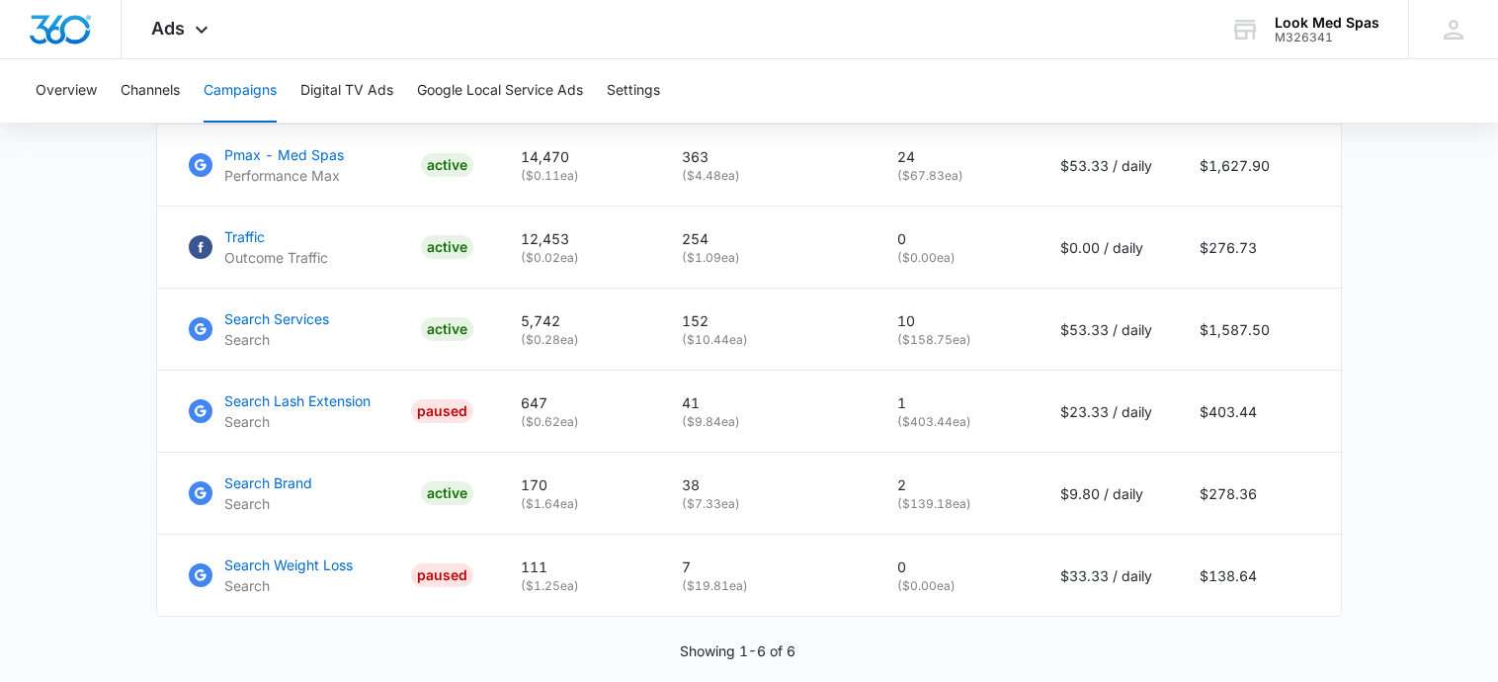
scroll to position [988, 0]
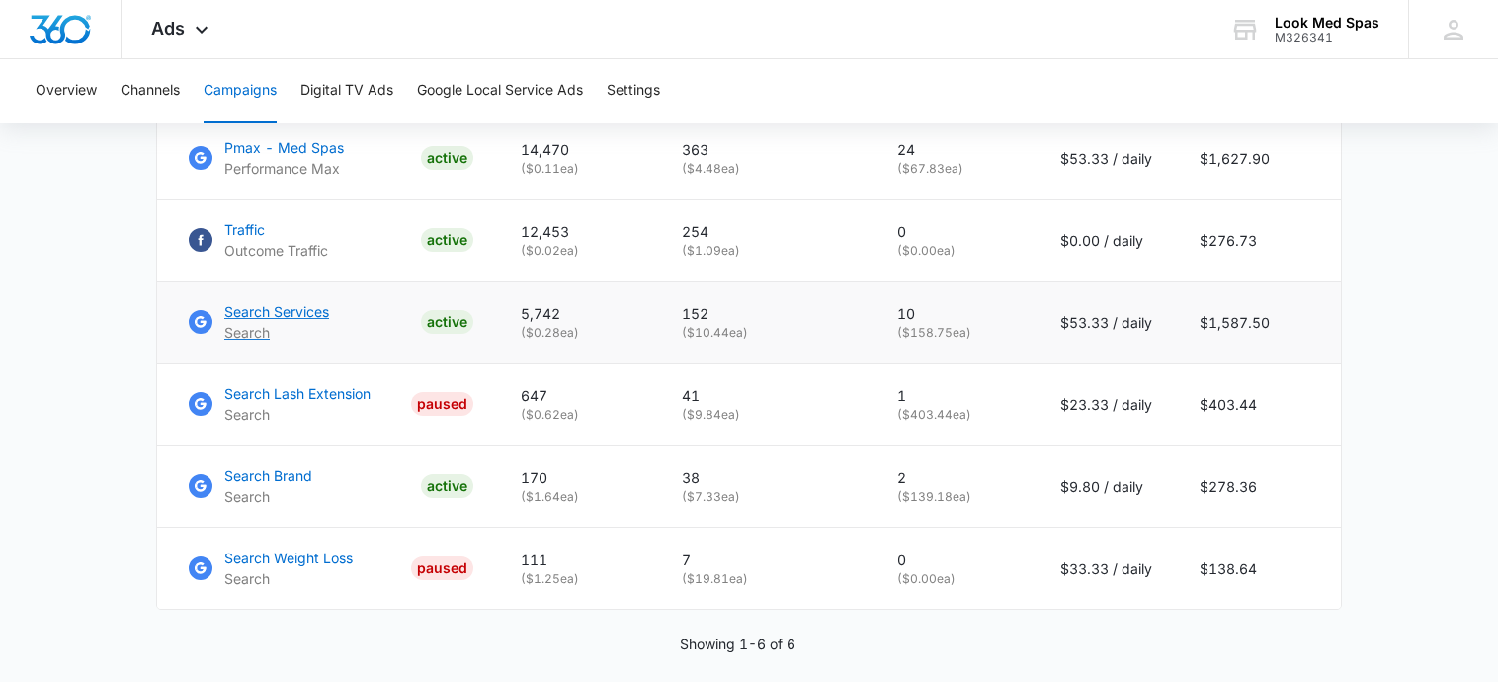
click at [250, 322] on p "Search Services" at bounding box center [276, 311] width 105 height 21
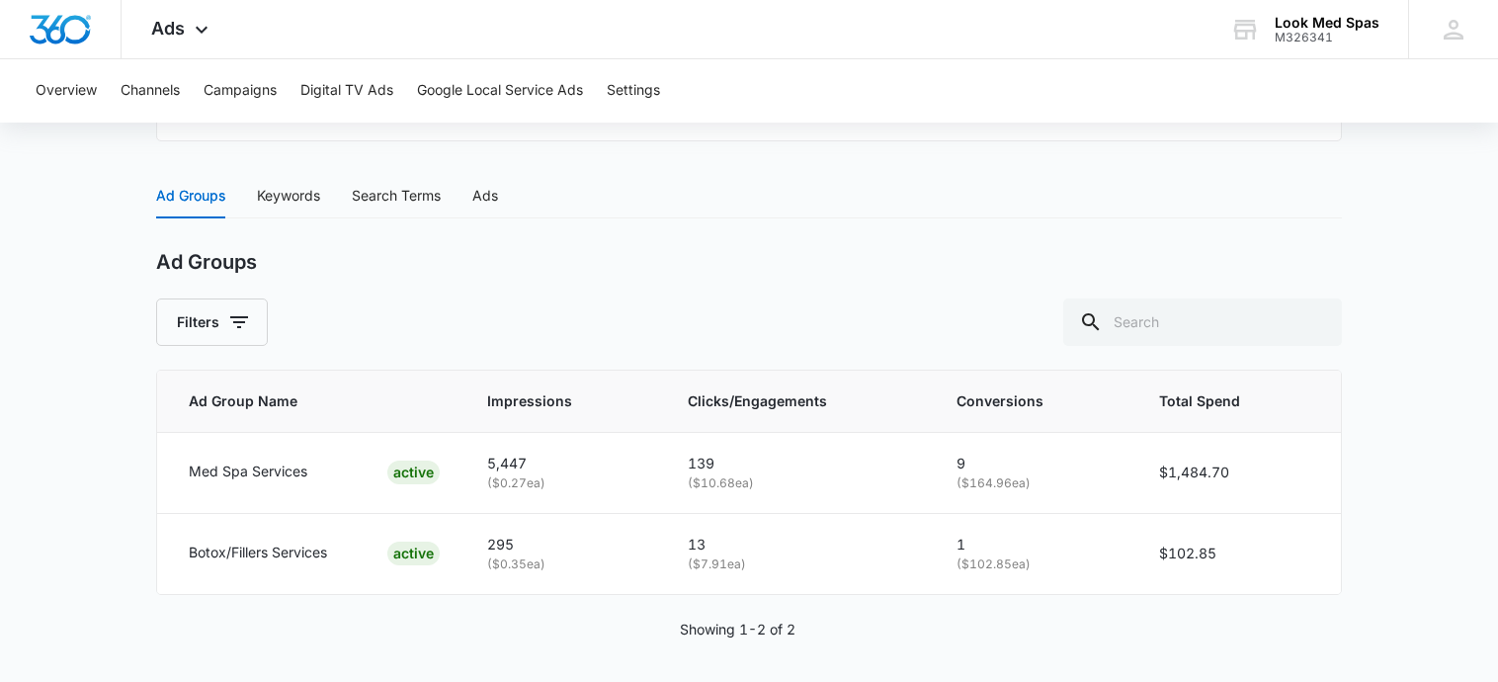
scroll to position [775, 0]
click at [486, 185] on div "Ads" at bounding box center [485, 193] width 26 height 22
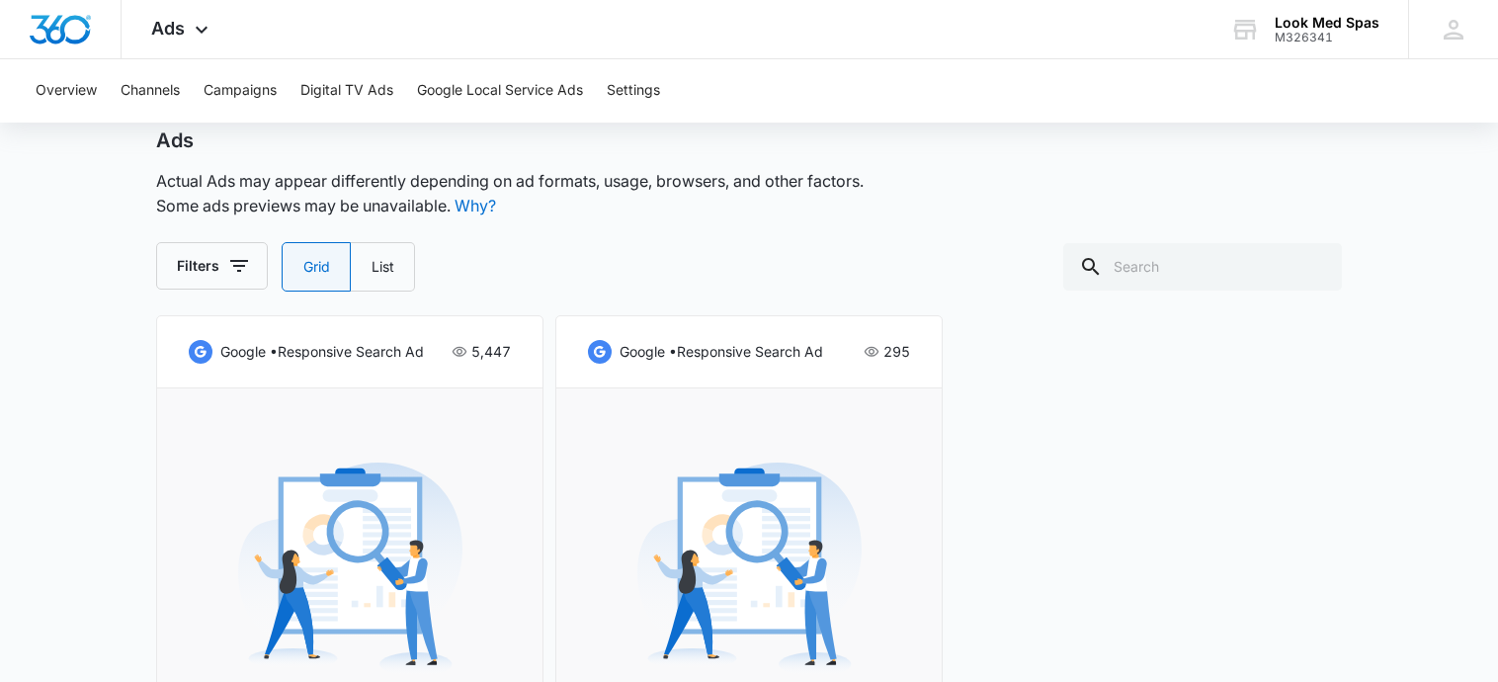
scroll to position [914, 0]
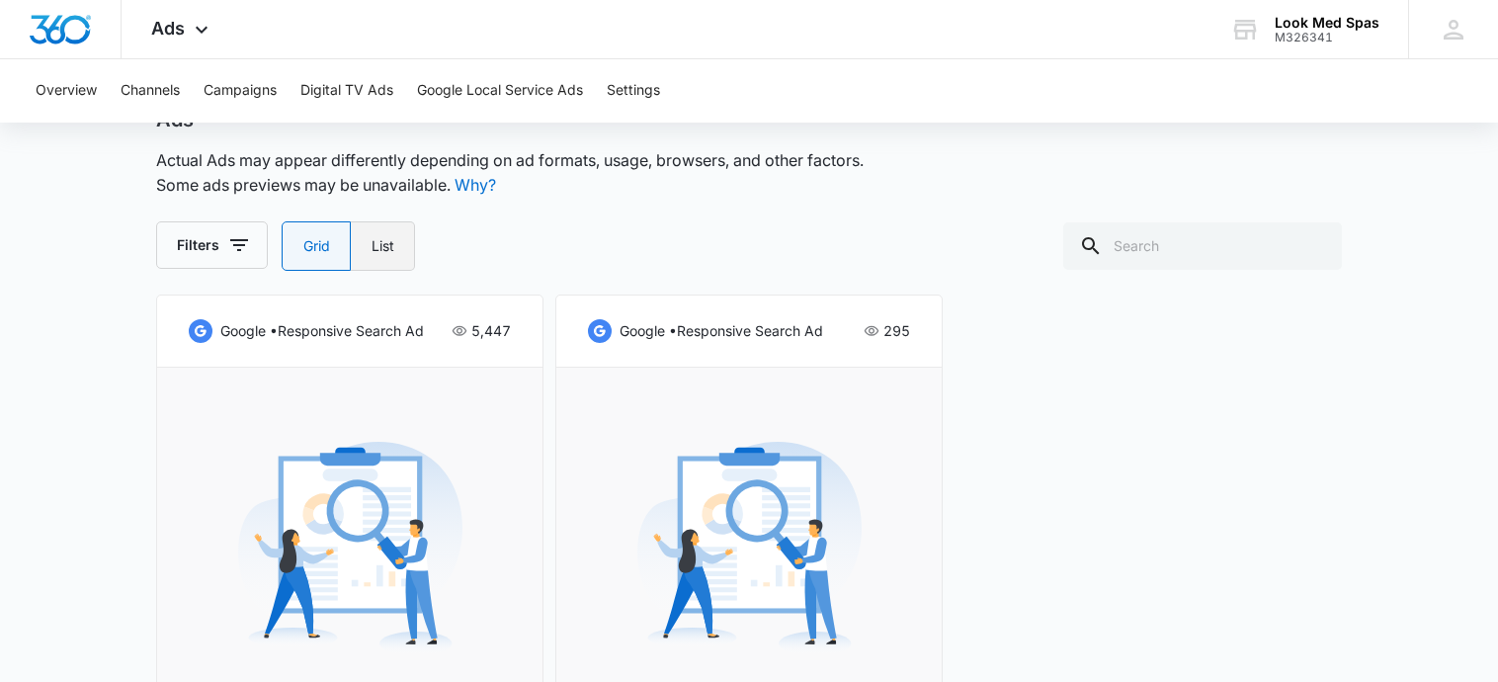
click at [373, 237] on label "List" at bounding box center [383, 245] width 64 height 49
click at [371, 246] on input "List" at bounding box center [370, 246] width 1 height 1
radio input "false"
radio input "true"
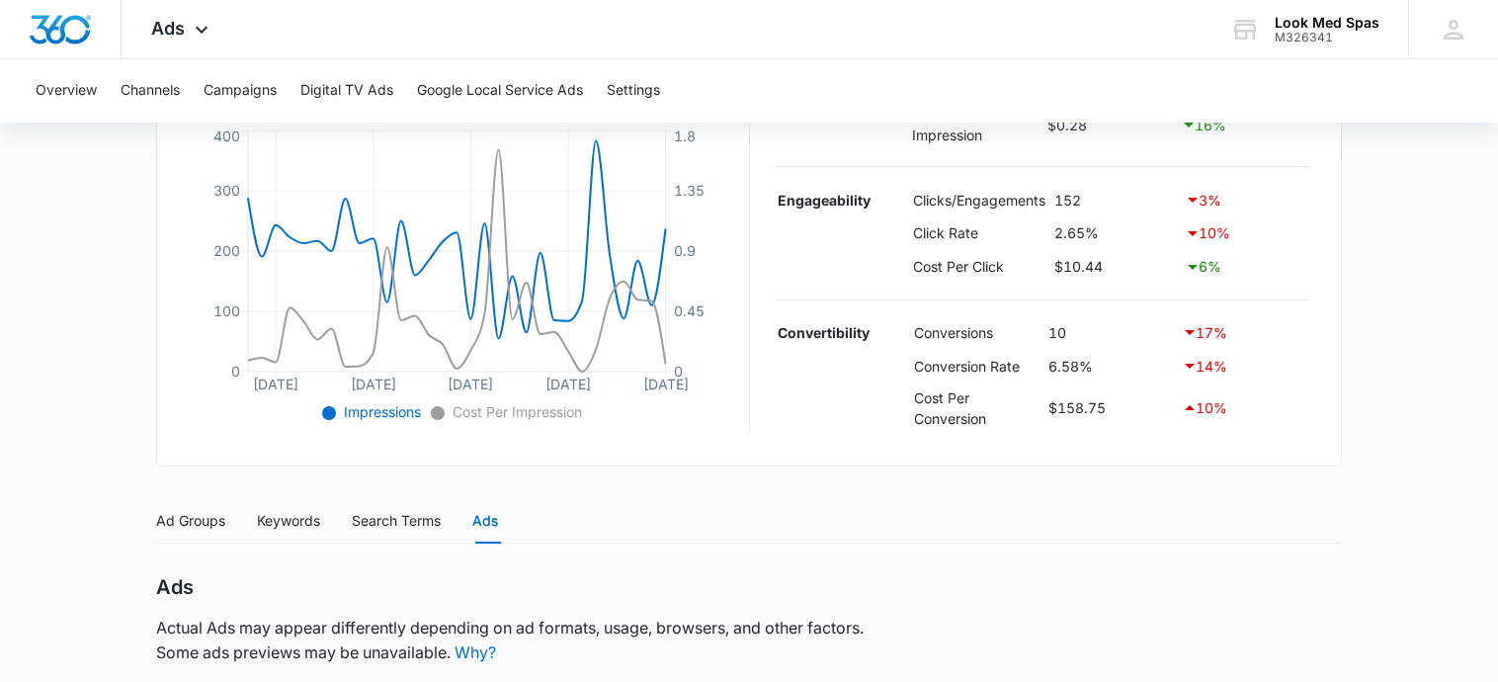
scroll to position [0, 0]
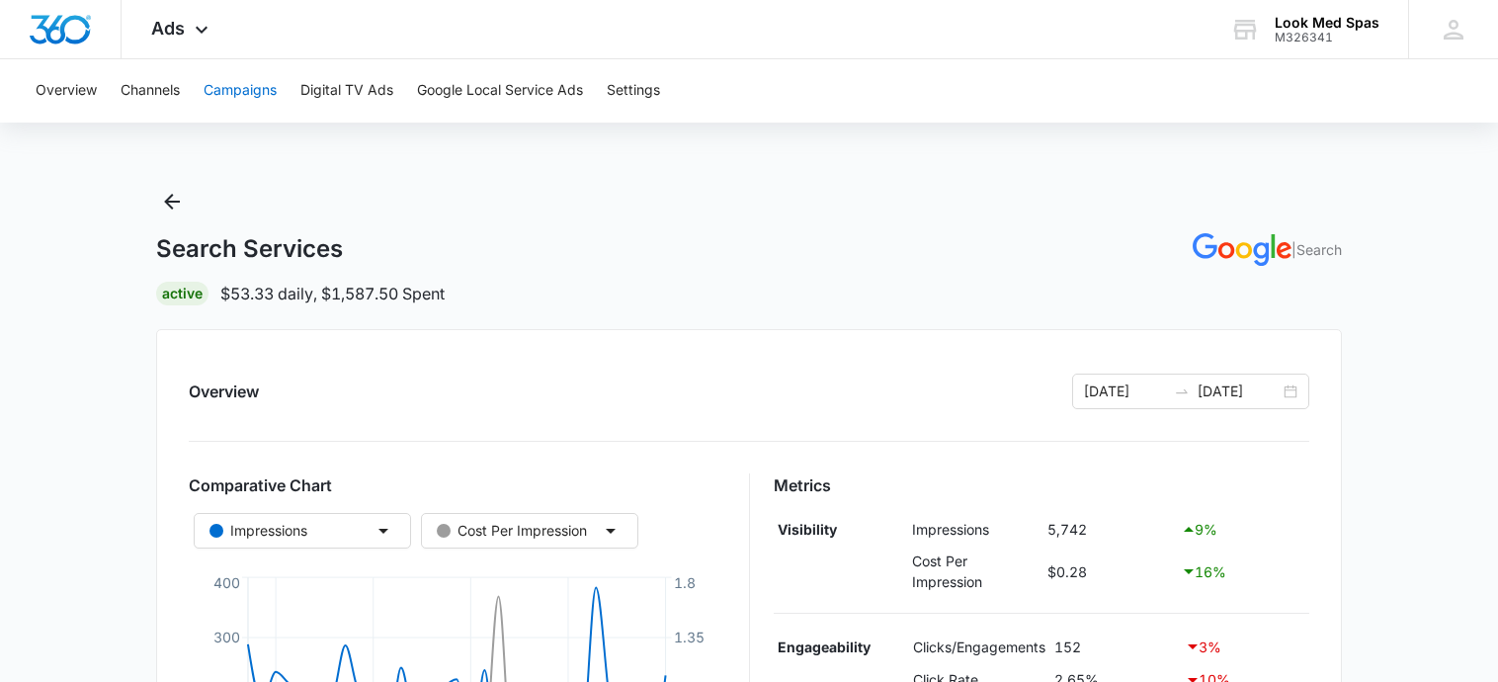
click at [248, 94] on button "Campaigns" at bounding box center [240, 90] width 73 height 63
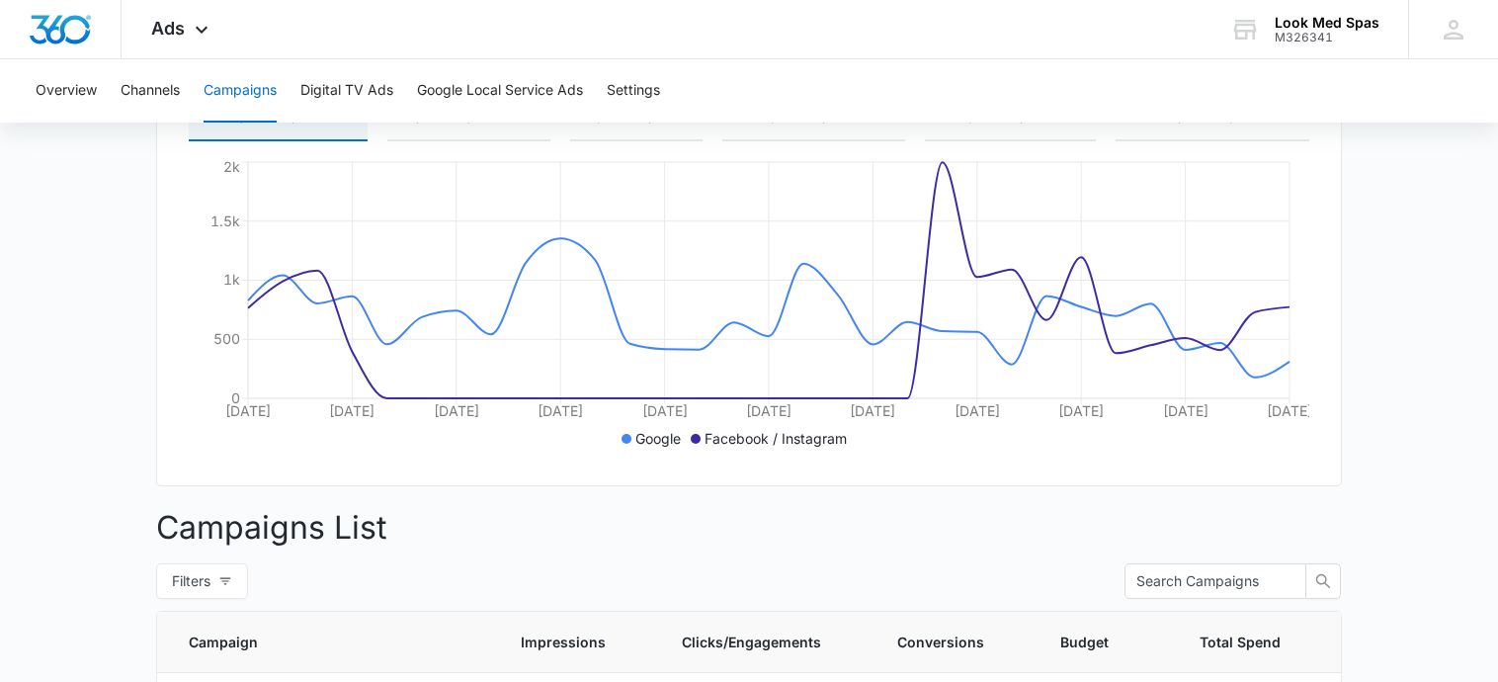
scroll to position [79, 0]
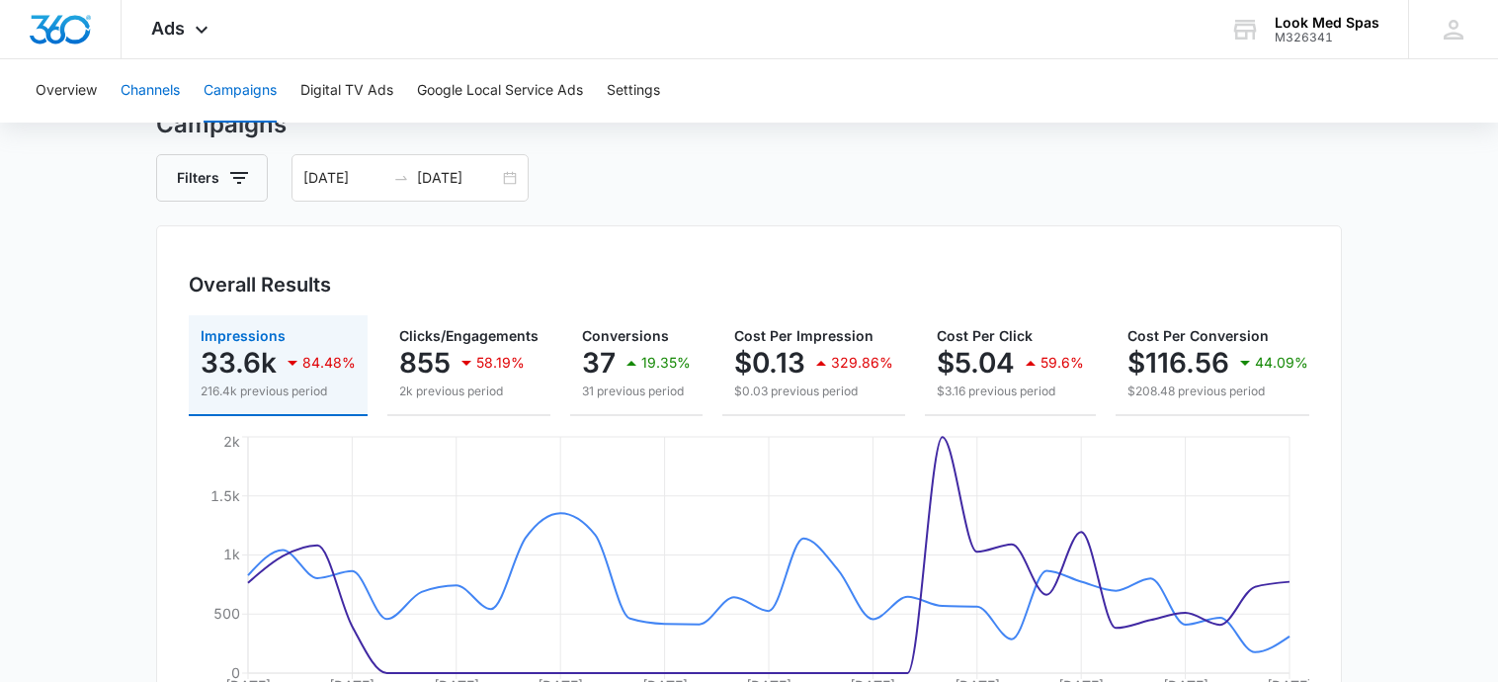
click at [156, 88] on button "Channels" at bounding box center [150, 90] width 59 height 63
